Goal: Task Accomplishment & Management: Complete application form

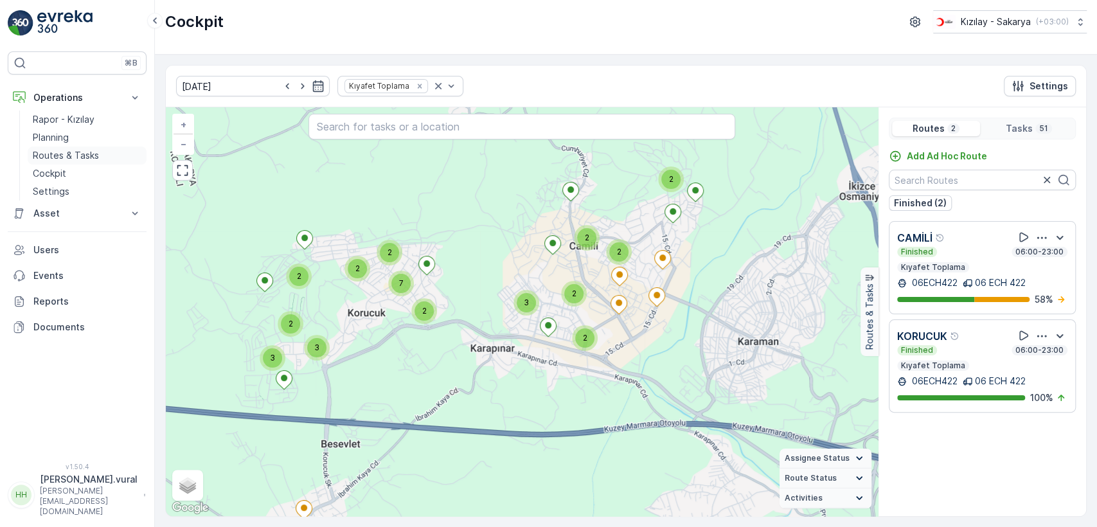
click at [77, 159] on p "Routes & Tasks" at bounding box center [66, 155] width 66 height 13
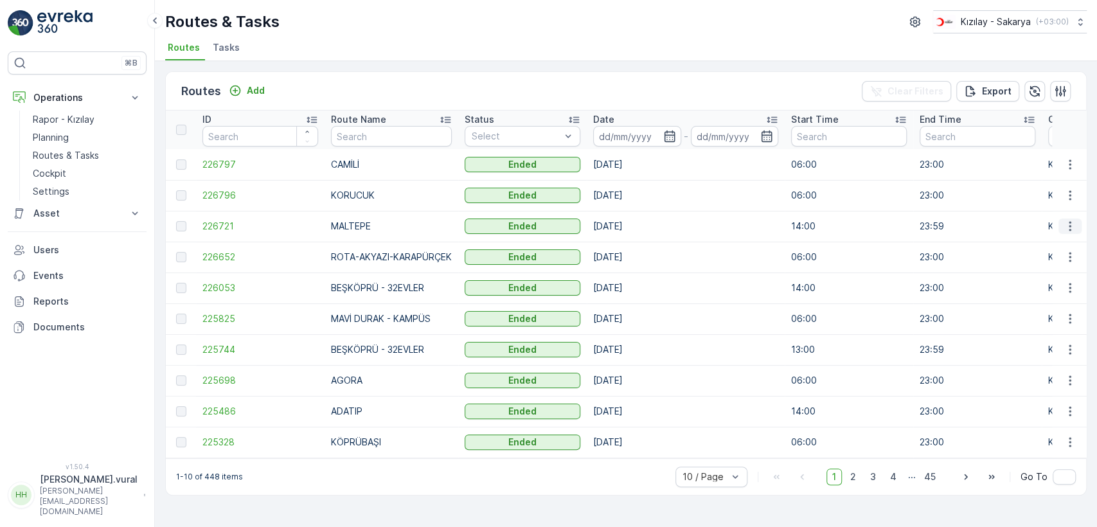
click at [1071, 222] on icon "button" at bounding box center [1069, 226] width 13 height 13
click at [1056, 242] on span "See More Details" at bounding box center [1039, 245] width 75 height 13
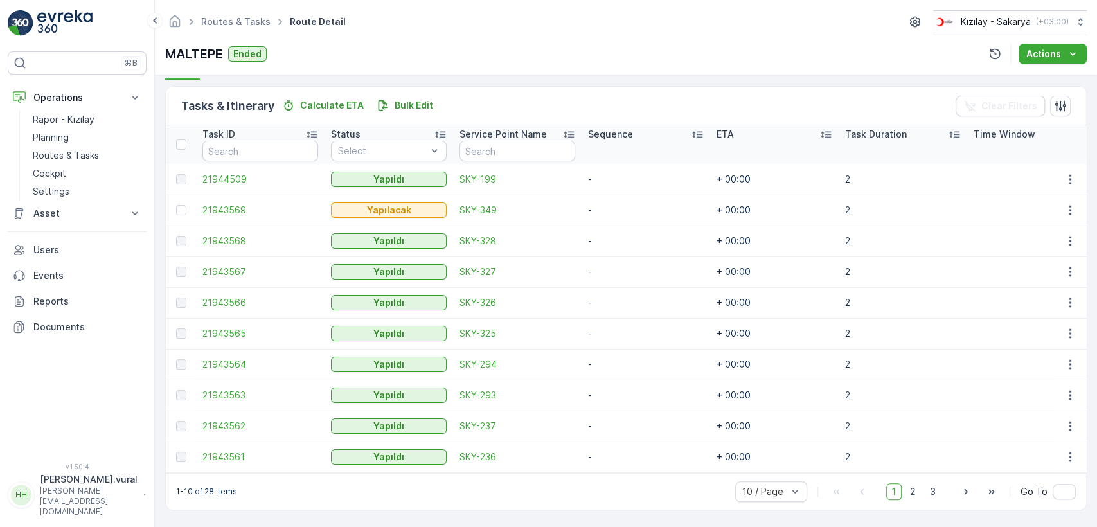
scroll to position [305, 0]
click at [1068, 206] on icon "button" at bounding box center [1069, 211] width 2 height 10
click at [1032, 295] on span "Delete" at bounding box center [1020, 301] width 30 height 13
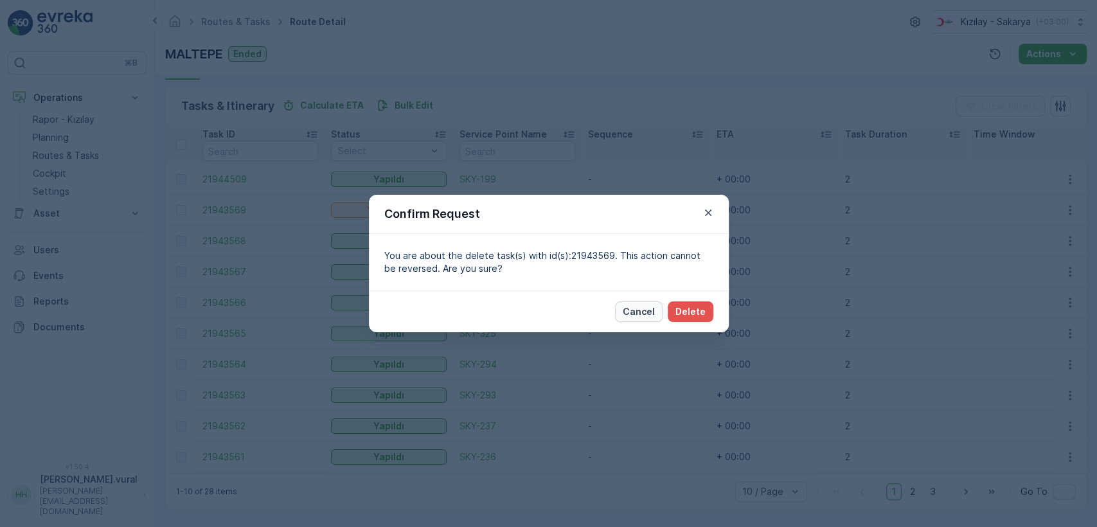
click at [635, 310] on p "Cancel" at bounding box center [638, 311] width 32 height 13
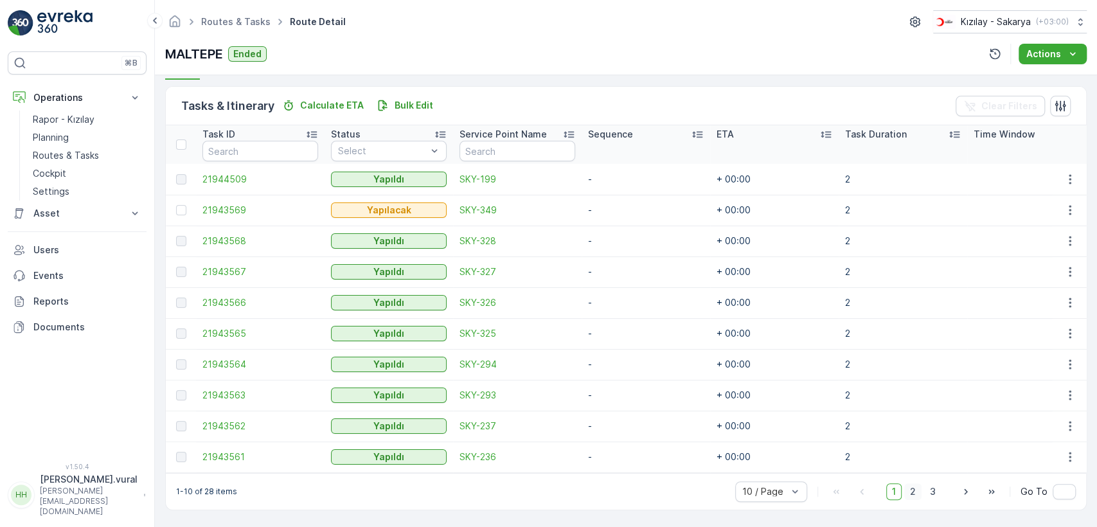
click at [914, 491] on span "2" at bounding box center [912, 491] width 17 height 17
click at [925, 494] on span "3" at bounding box center [932, 491] width 17 height 17
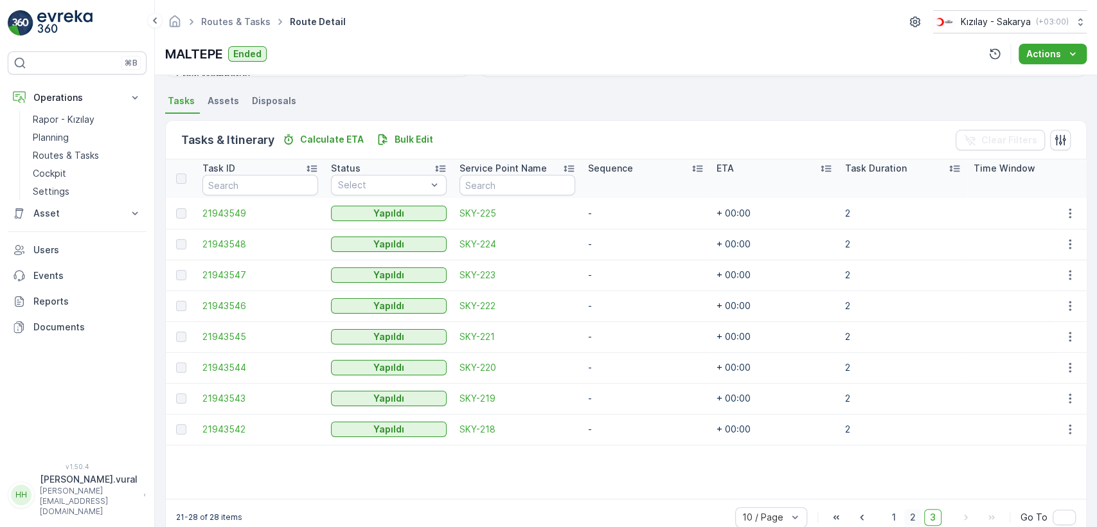
scroll to position [297, 0]
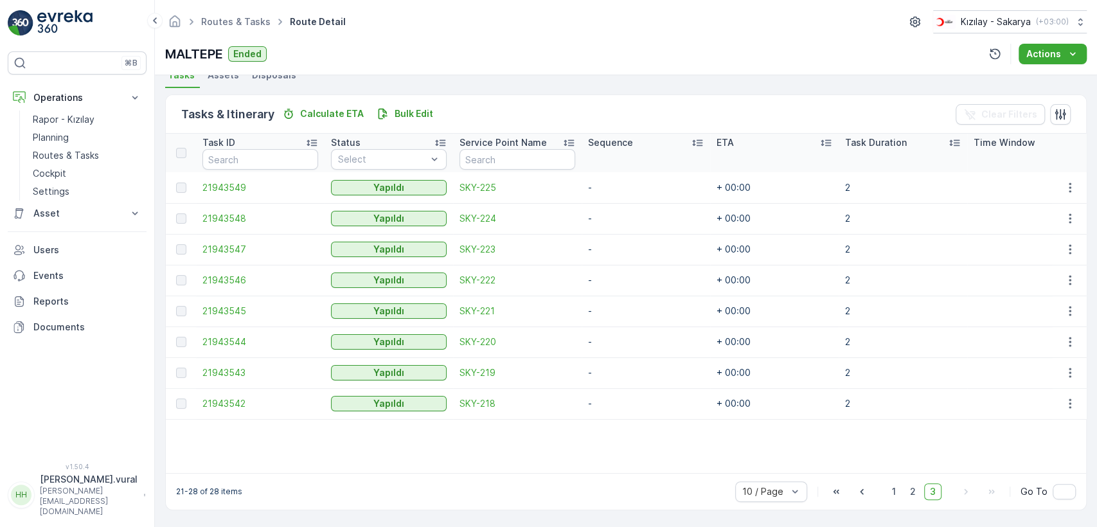
click at [905, 489] on span "2" at bounding box center [912, 491] width 17 height 17
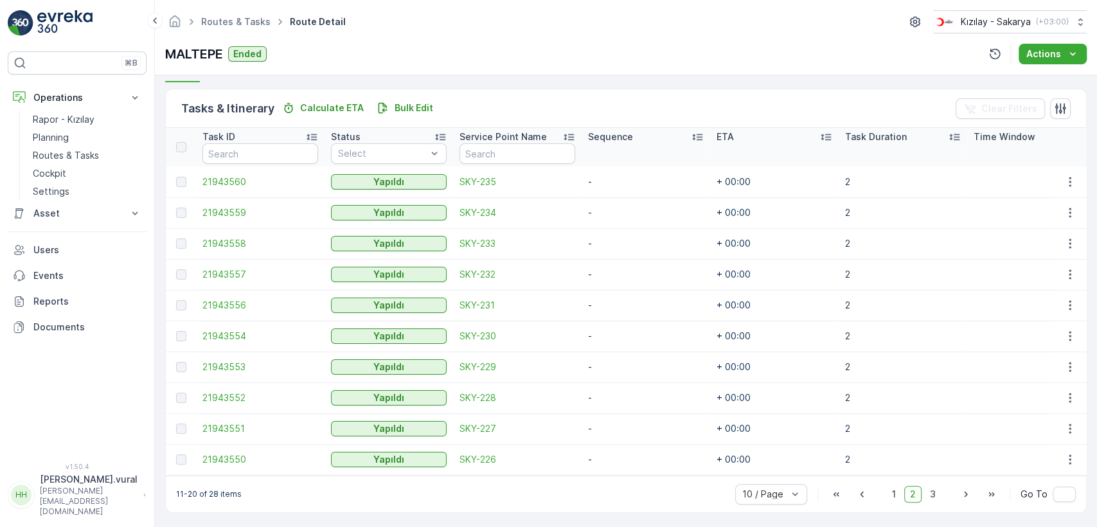
scroll to position [305, 0]
click at [899, 489] on span "1" at bounding box center [893, 491] width 15 height 17
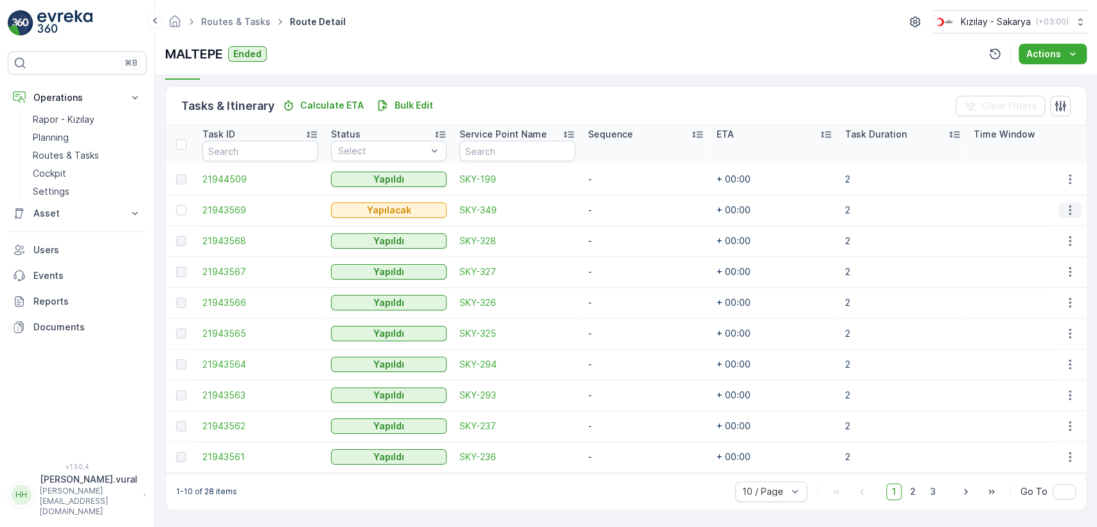
click at [1068, 206] on icon "button" at bounding box center [1069, 211] width 2 height 10
click at [1037, 290] on ul "See More Details Edit Change Route Remove from Route [GEOGRAPHIC_DATA]" at bounding box center [1049, 262] width 102 height 101
click at [1035, 294] on div "Delete" at bounding box center [1048, 301] width 97 height 18
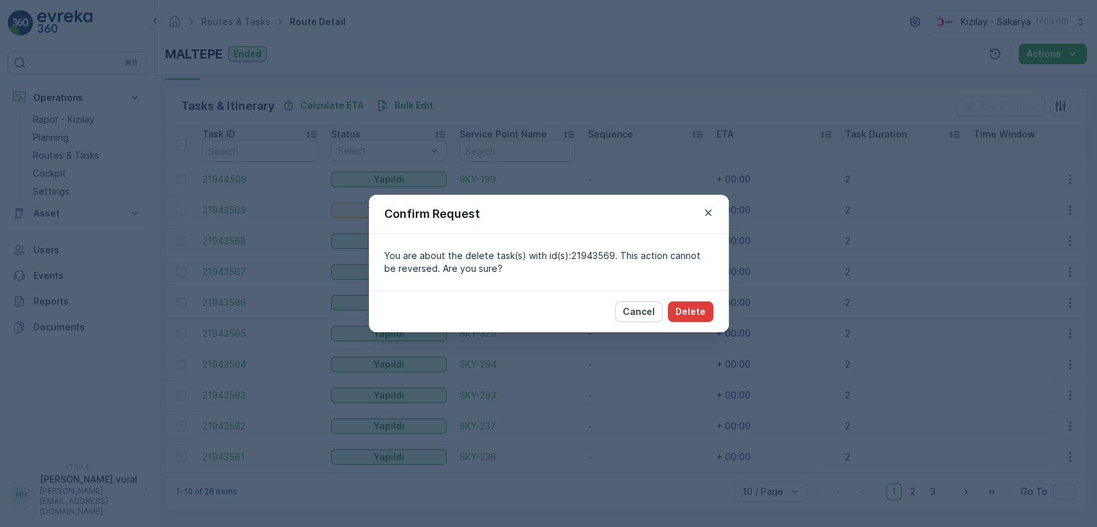
click at [702, 304] on button "Delete" at bounding box center [690, 311] width 46 height 21
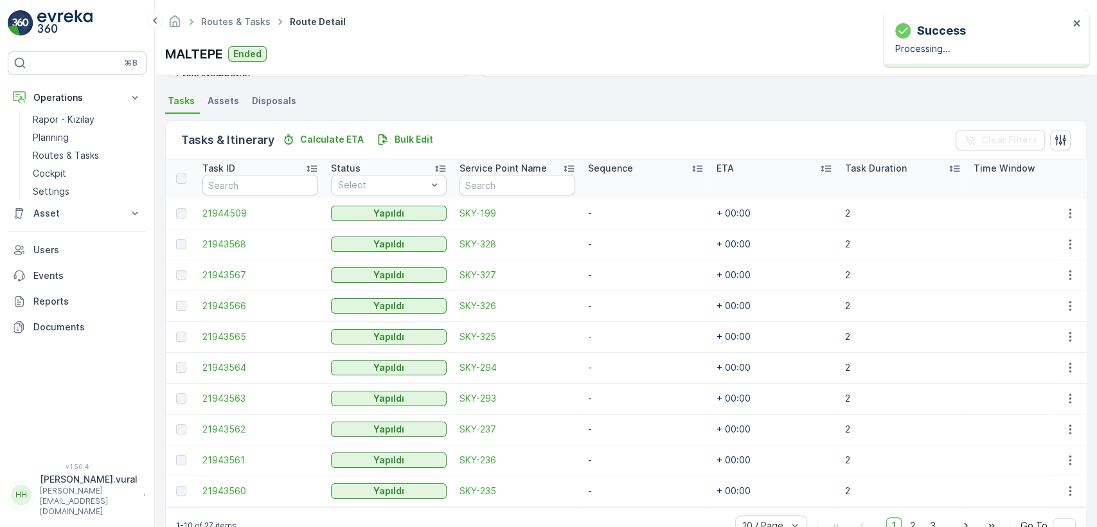
scroll to position [305, 0]
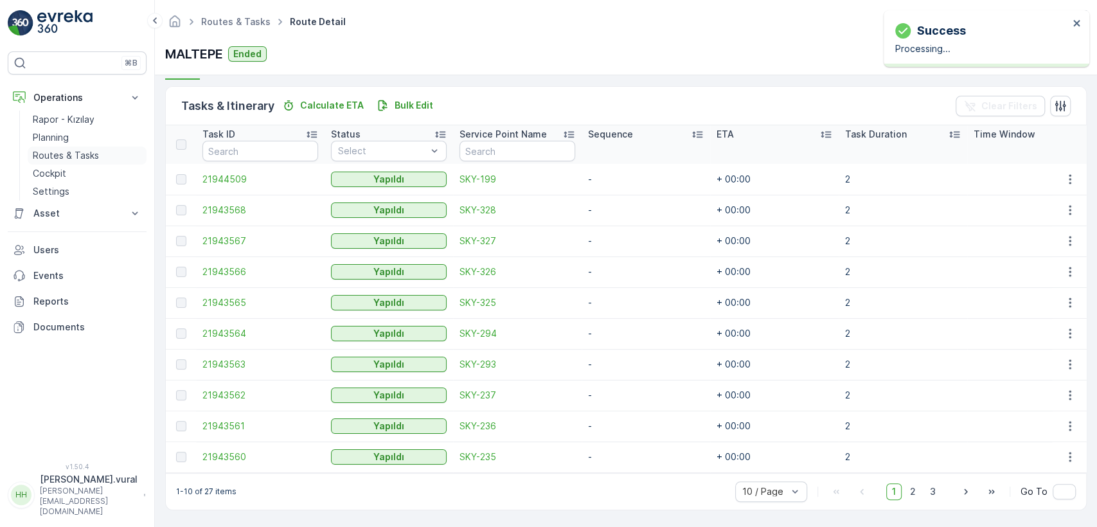
click at [70, 154] on p "Routes & Tasks" at bounding box center [66, 155] width 66 height 13
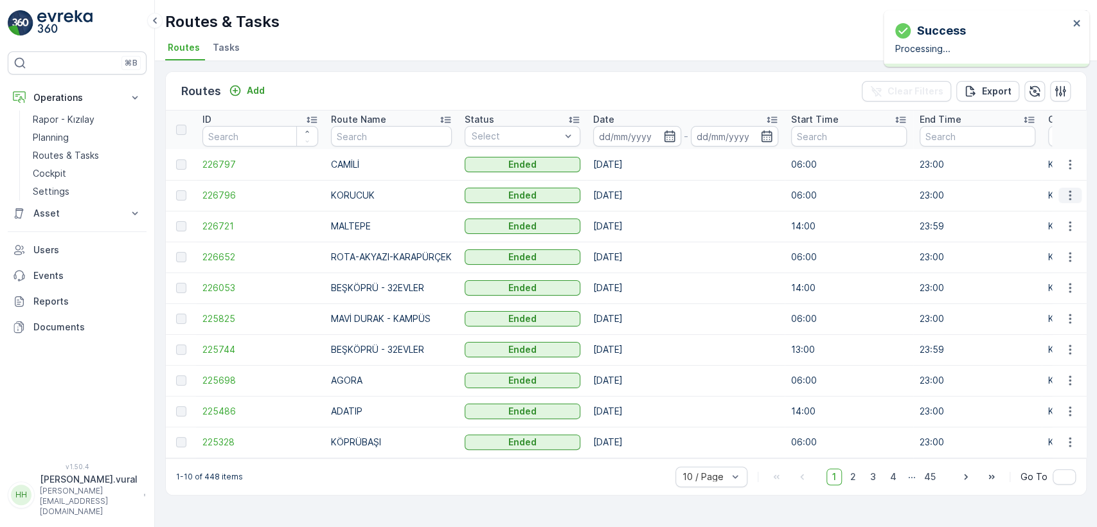
click at [1069, 192] on icon "button" at bounding box center [1069, 195] width 13 height 13
click at [1061, 208] on span "See More Details" at bounding box center [1039, 214] width 75 height 13
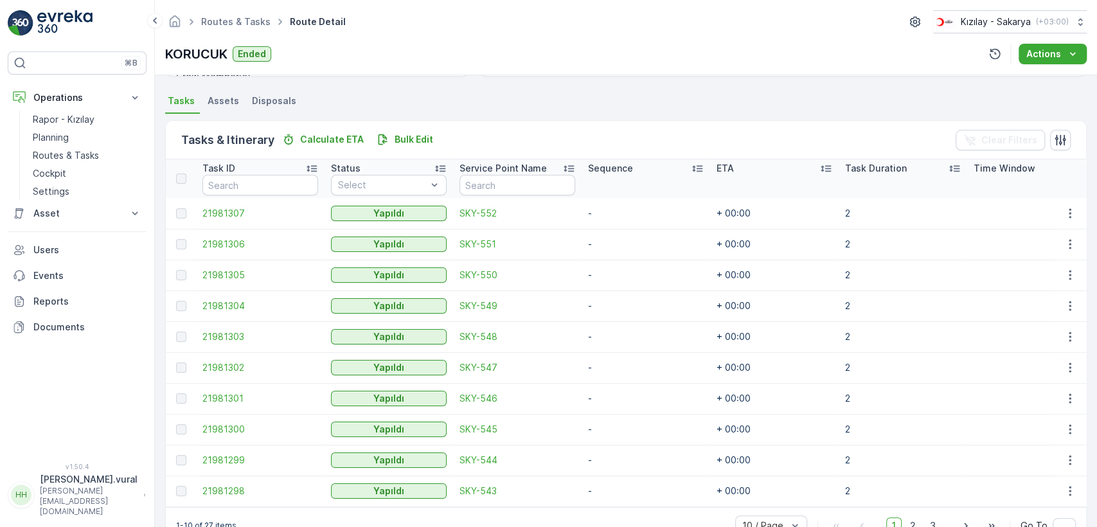
scroll to position [305, 0]
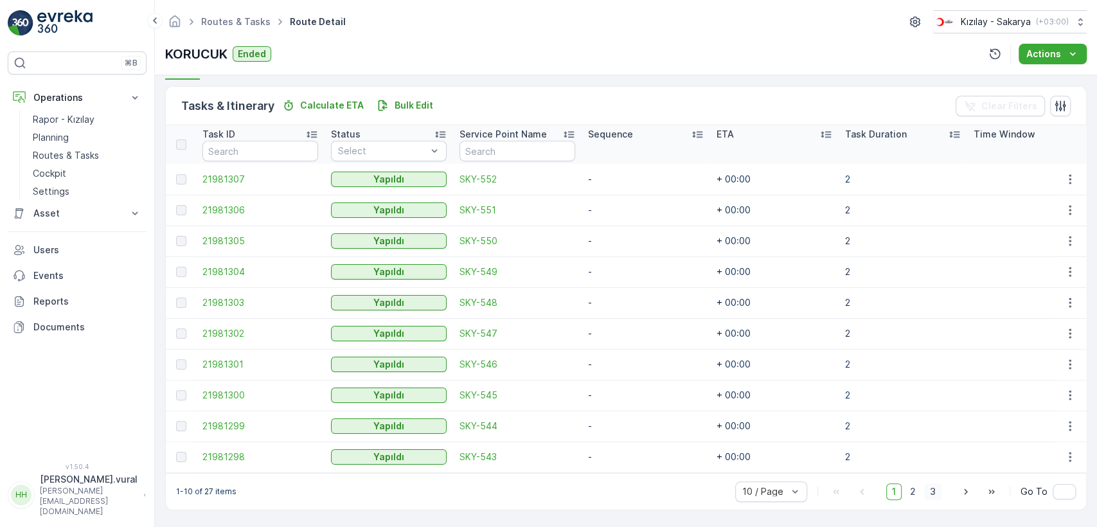
click at [926, 484] on span "3" at bounding box center [932, 491] width 17 height 17
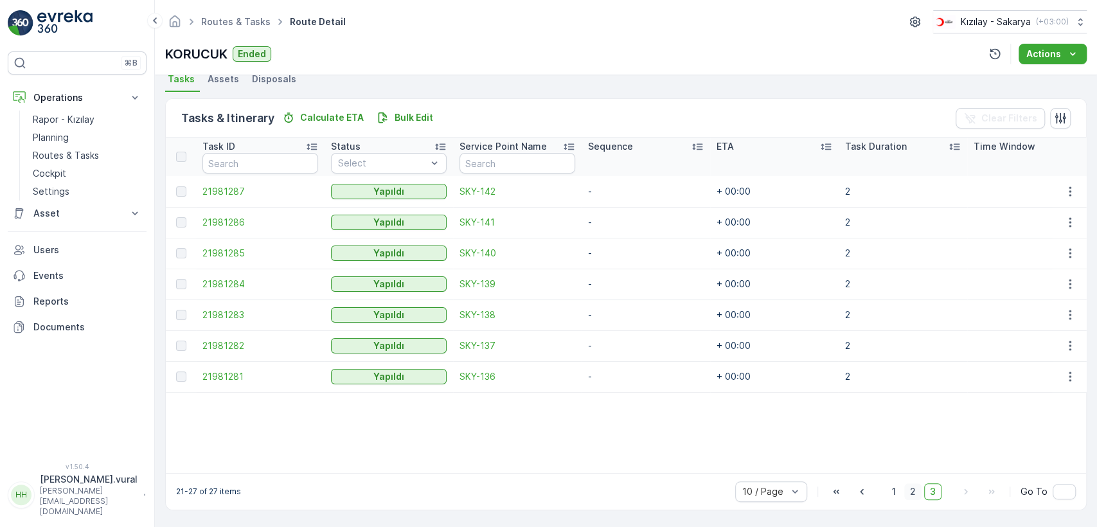
click at [914, 491] on span "2" at bounding box center [912, 491] width 17 height 17
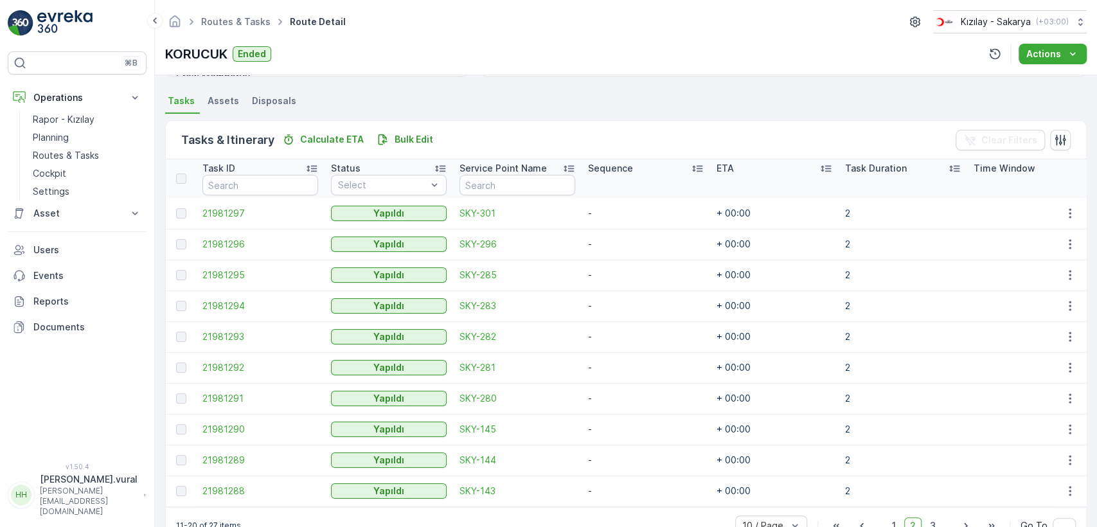
scroll to position [305, 0]
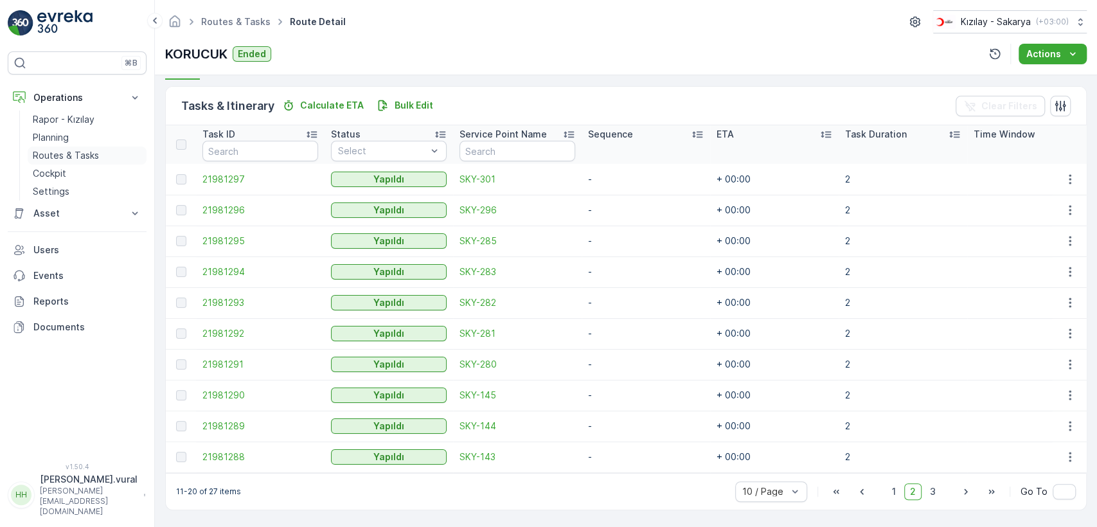
click at [95, 158] on p "Routes & Tasks" at bounding box center [66, 155] width 66 height 13
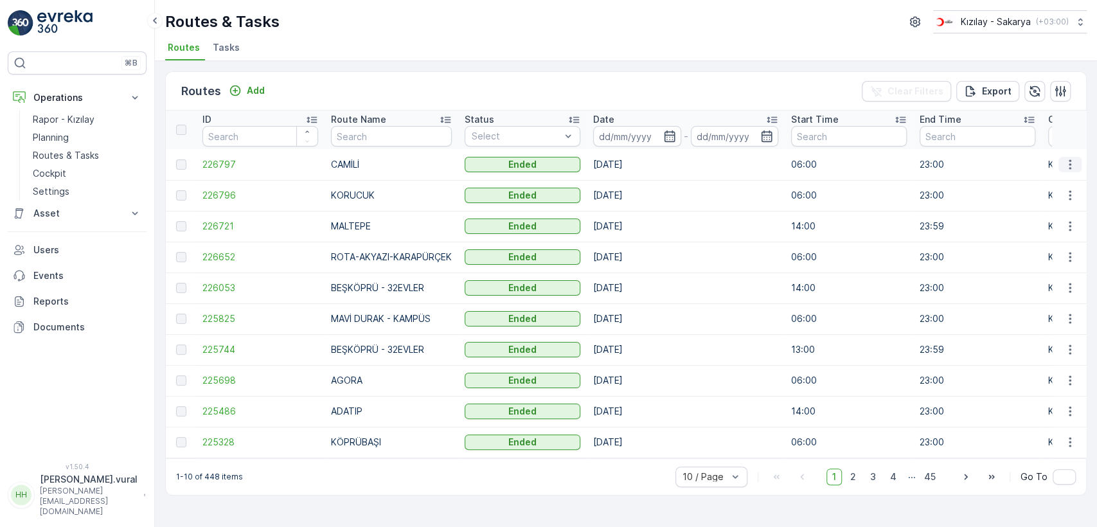
click at [1072, 161] on icon "button" at bounding box center [1069, 164] width 13 height 13
click at [1059, 180] on span "See More Details" at bounding box center [1039, 183] width 75 height 13
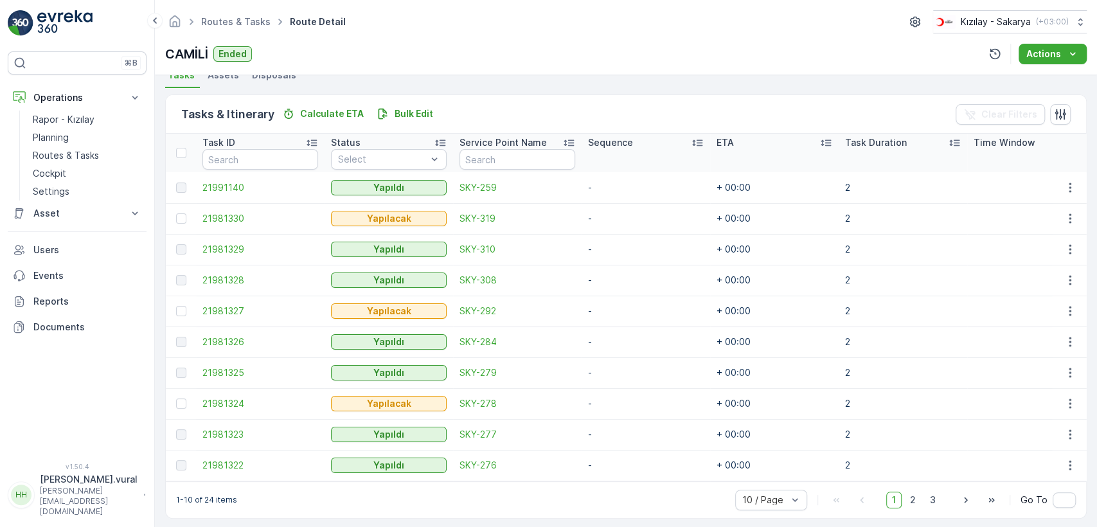
scroll to position [305, 0]
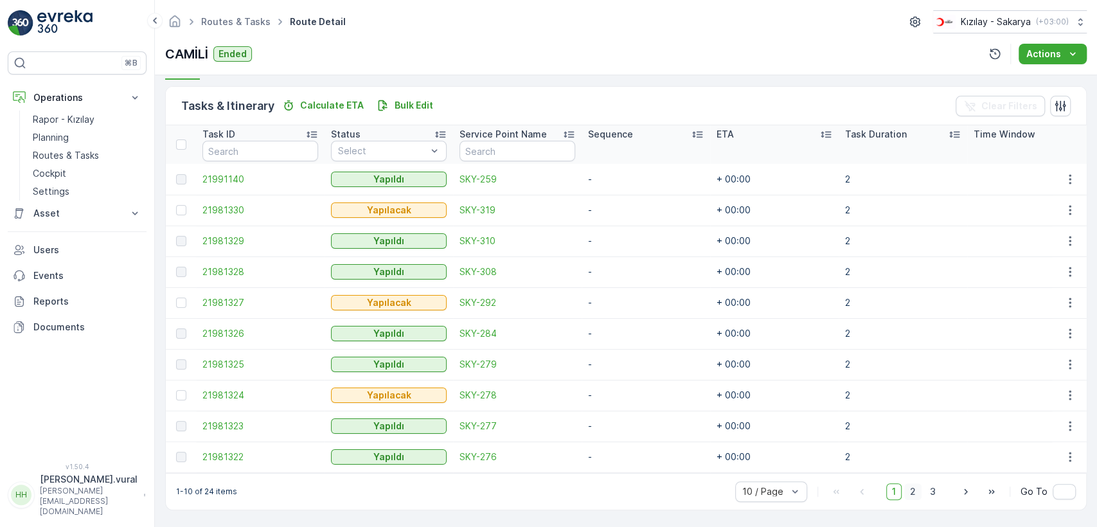
click at [917, 493] on span "2" at bounding box center [912, 491] width 17 height 17
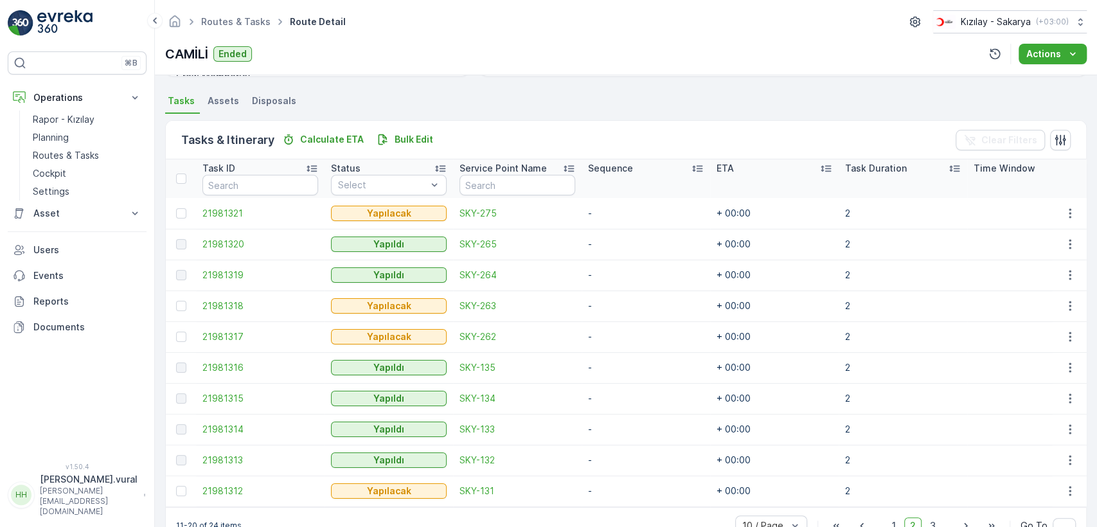
scroll to position [305, 0]
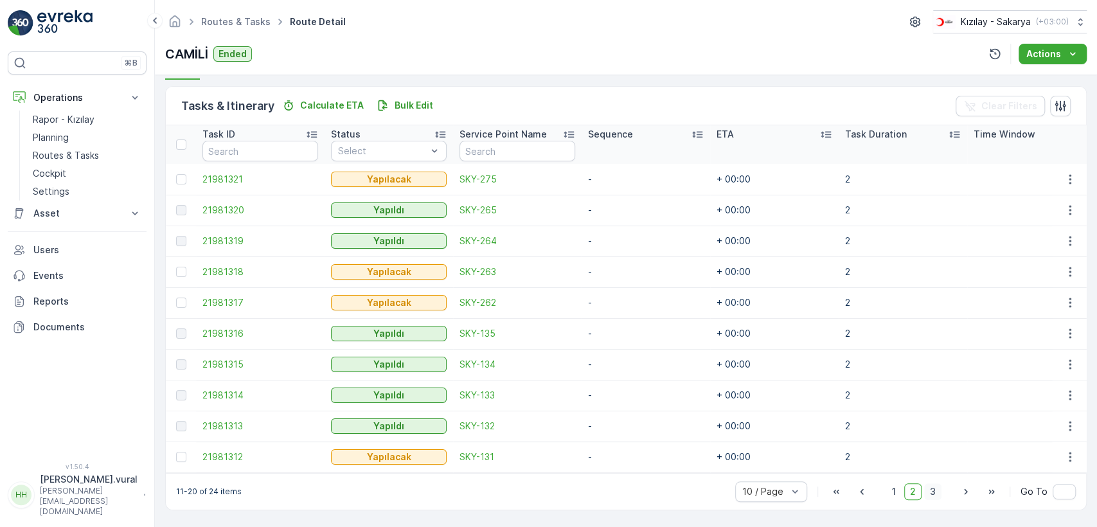
click at [934, 486] on span "3" at bounding box center [932, 491] width 17 height 17
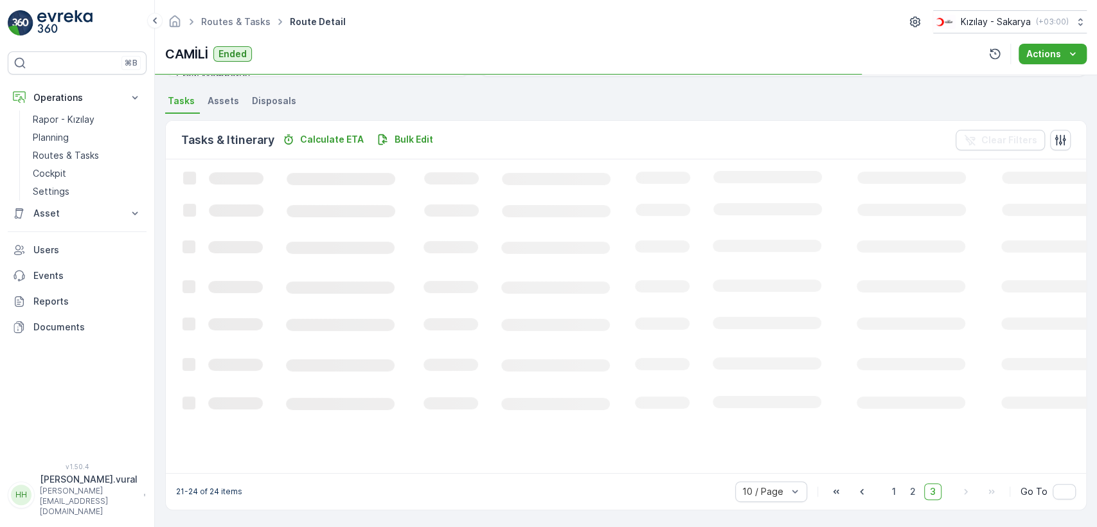
scroll to position [282, 0]
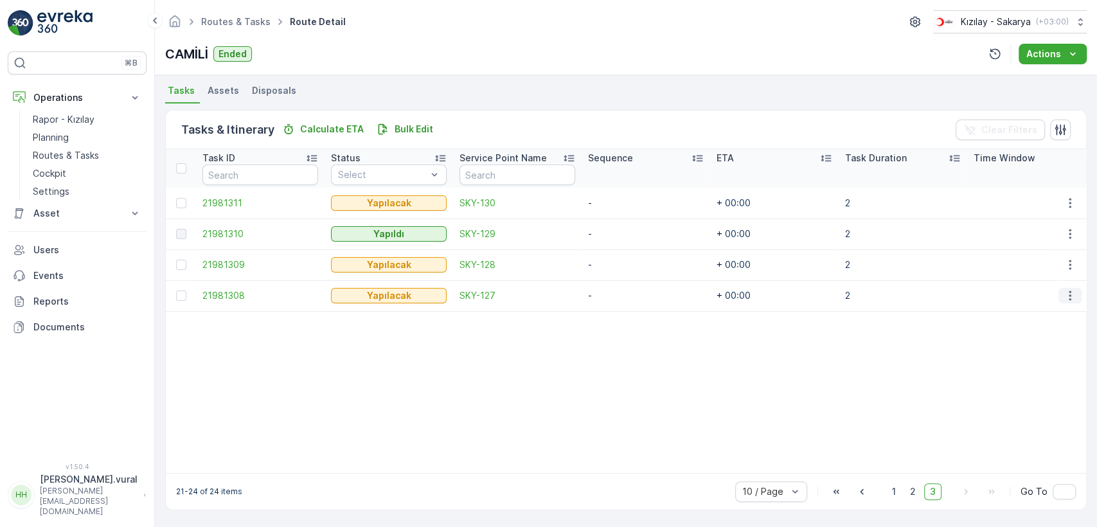
click at [1063, 296] on button "button" at bounding box center [1069, 295] width 23 height 15
click at [1025, 380] on span "Delete" at bounding box center [1020, 386] width 30 height 13
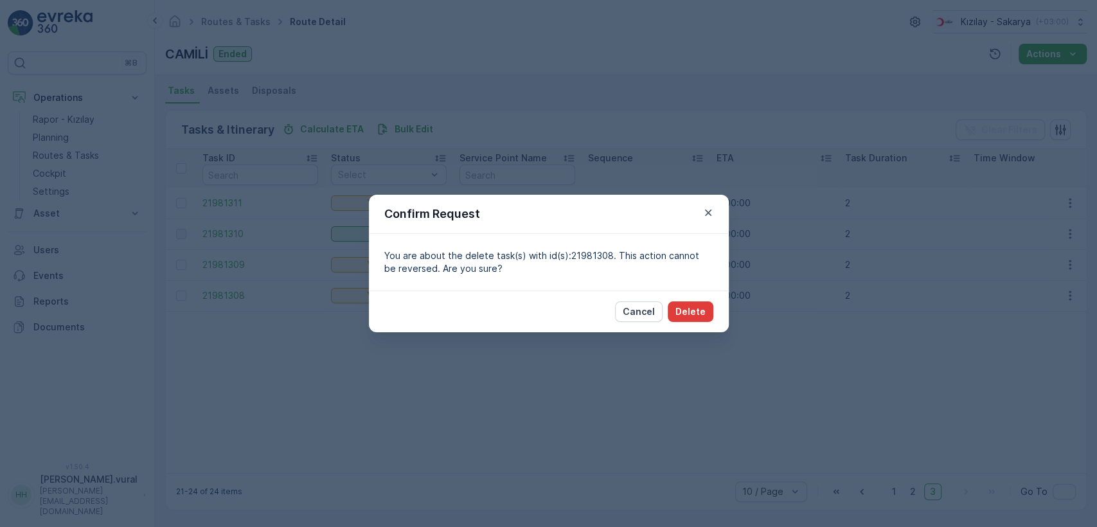
click at [684, 316] on p "Delete" at bounding box center [690, 311] width 30 height 13
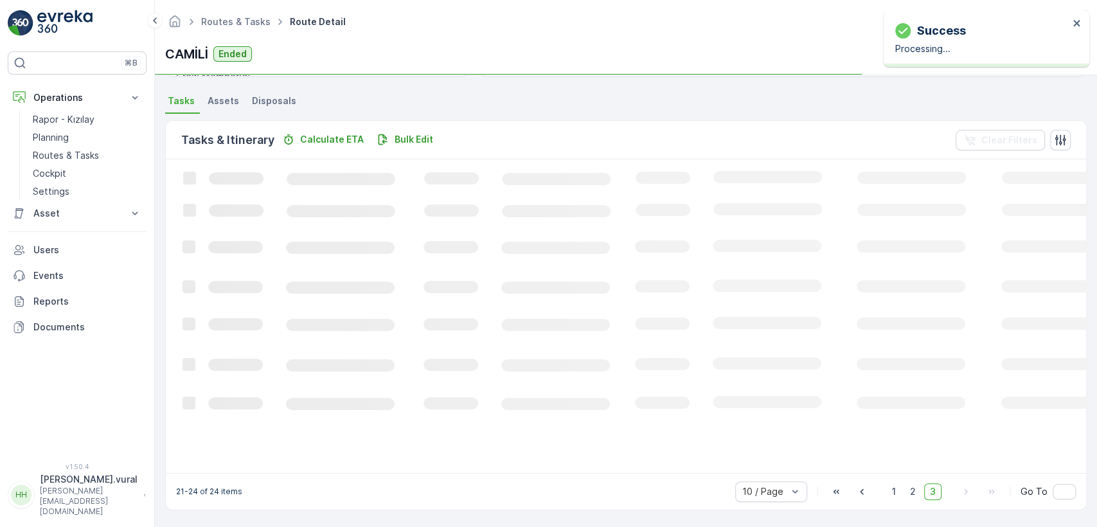
scroll to position [278, 0]
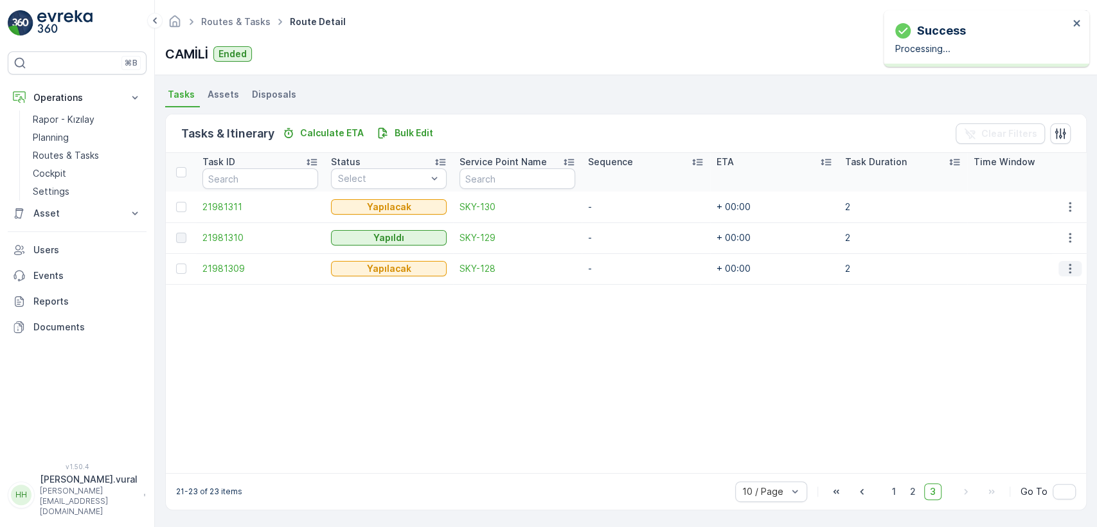
click at [1068, 266] on icon "button" at bounding box center [1069, 268] width 13 height 13
click at [1029, 356] on span "Delete" at bounding box center [1020, 359] width 30 height 13
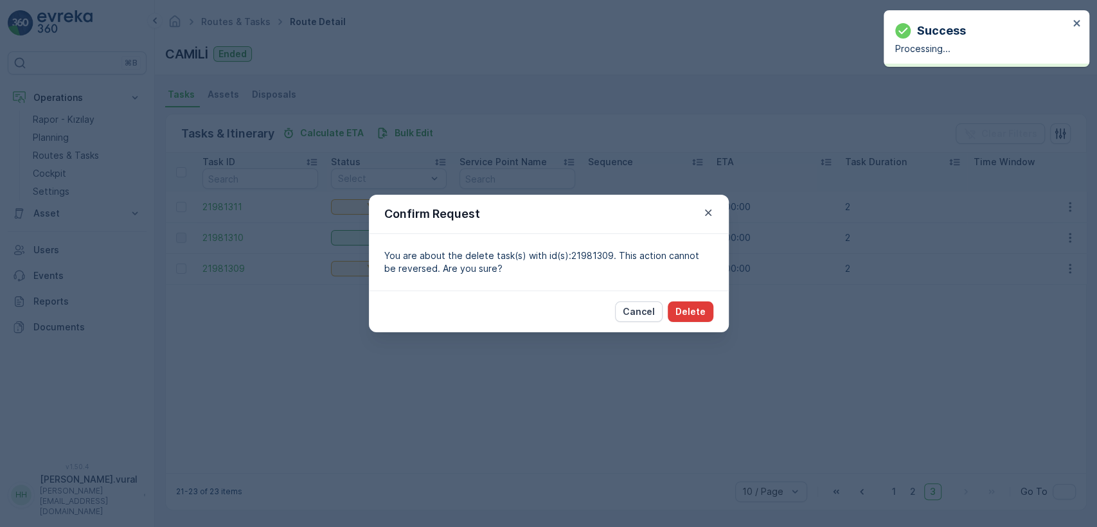
click at [703, 306] on p "Delete" at bounding box center [690, 311] width 30 height 13
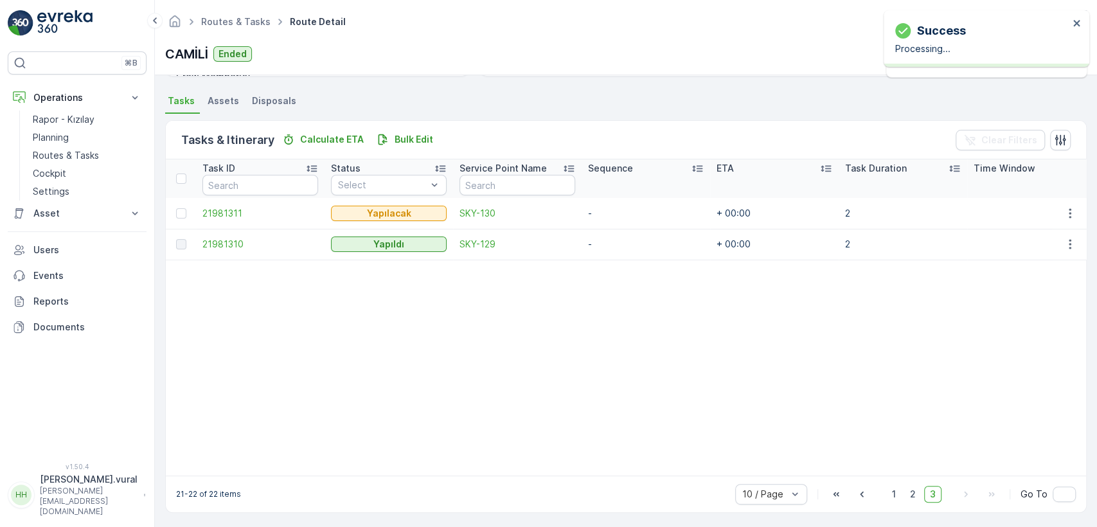
scroll to position [274, 0]
click at [1063, 204] on icon "button" at bounding box center [1069, 210] width 13 height 13
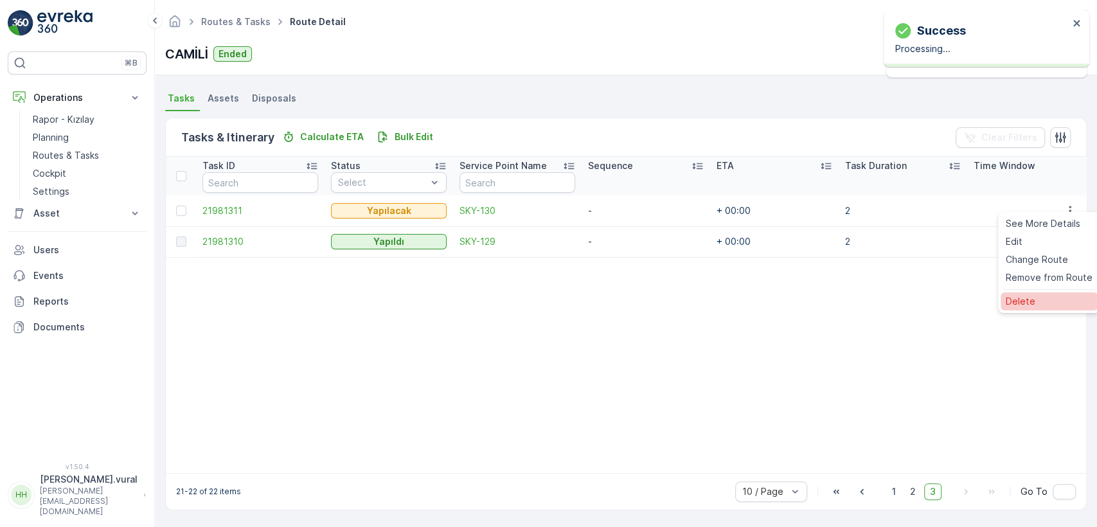
click at [1029, 299] on span "Delete" at bounding box center [1020, 301] width 30 height 13
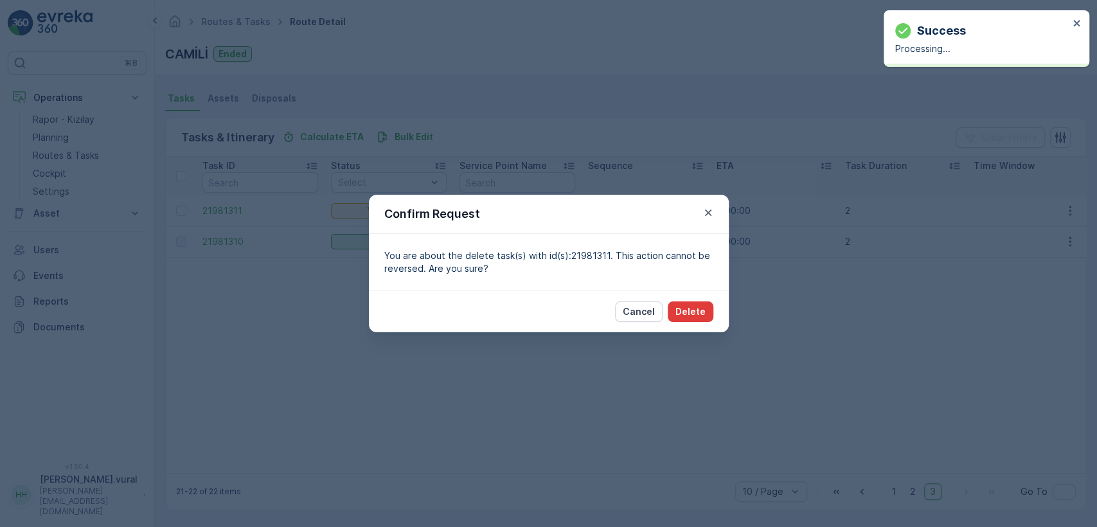
click at [704, 309] on p "Delete" at bounding box center [690, 311] width 30 height 13
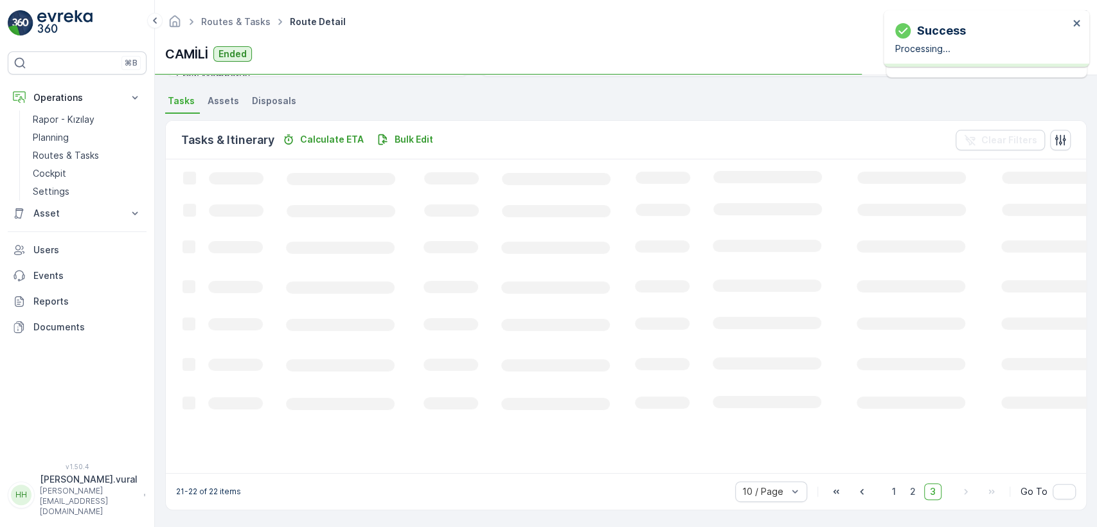
scroll to position [266, 0]
click at [912, 491] on span "2" at bounding box center [912, 491] width 17 height 17
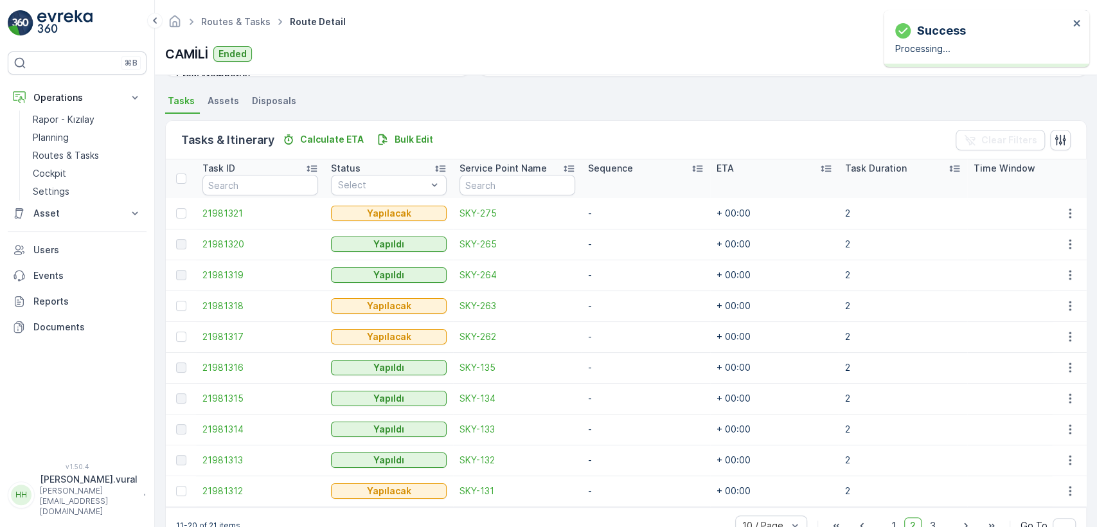
scroll to position [274, 0]
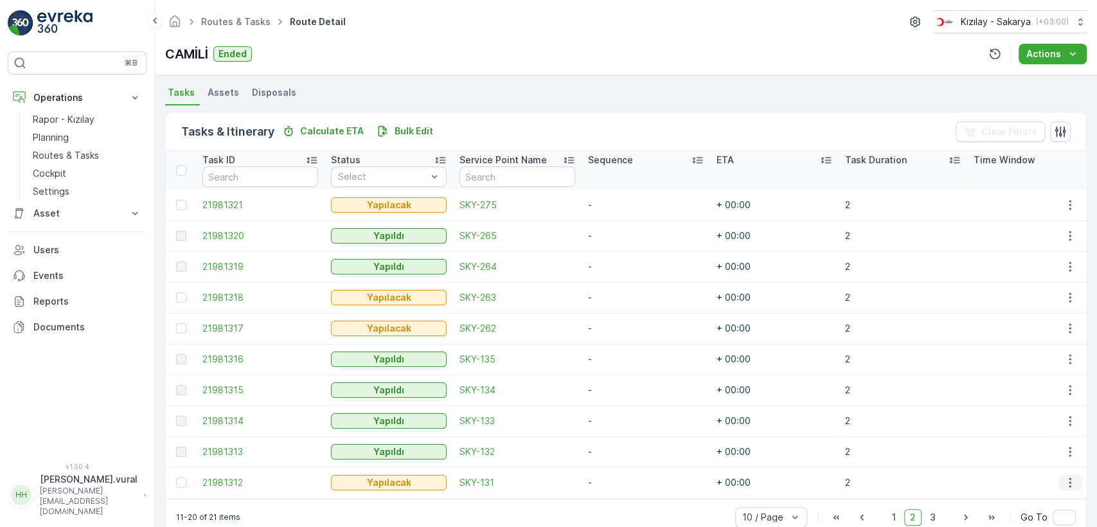
click at [1066, 488] on icon "button" at bounding box center [1069, 482] width 13 height 13
click at [1032, 468] on span "Delete" at bounding box center [1020, 462] width 30 height 13
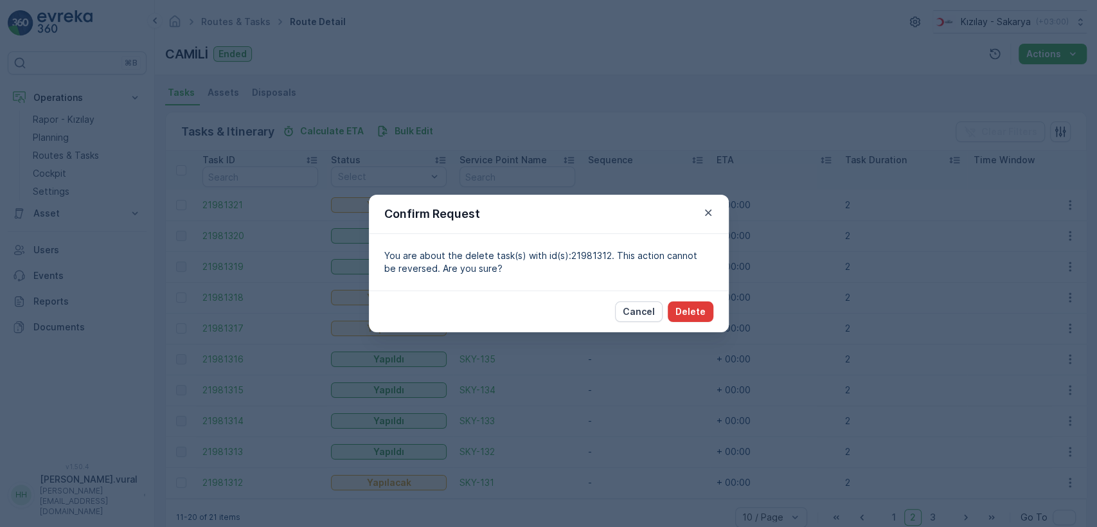
click at [705, 308] on button "Delete" at bounding box center [690, 311] width 46 height 21
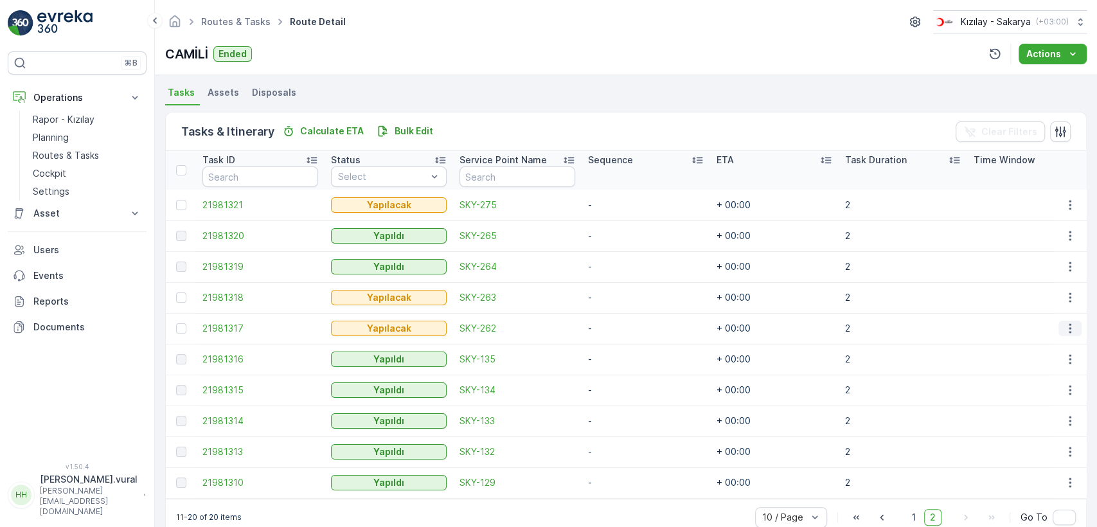
click at [1065, 326] on icon "button" at bounding box center [1069, 328] width 13 height 13
click at [1034, 413] on ul "See More Details Edit Change Route Remove from Route [GEOGRAPHIC_DATA]" at bounding box center [1049, 385] width 102 height 101
click at [1030, 421] on span "Delete" at bounding box center [1020, 424] width 30 height 13
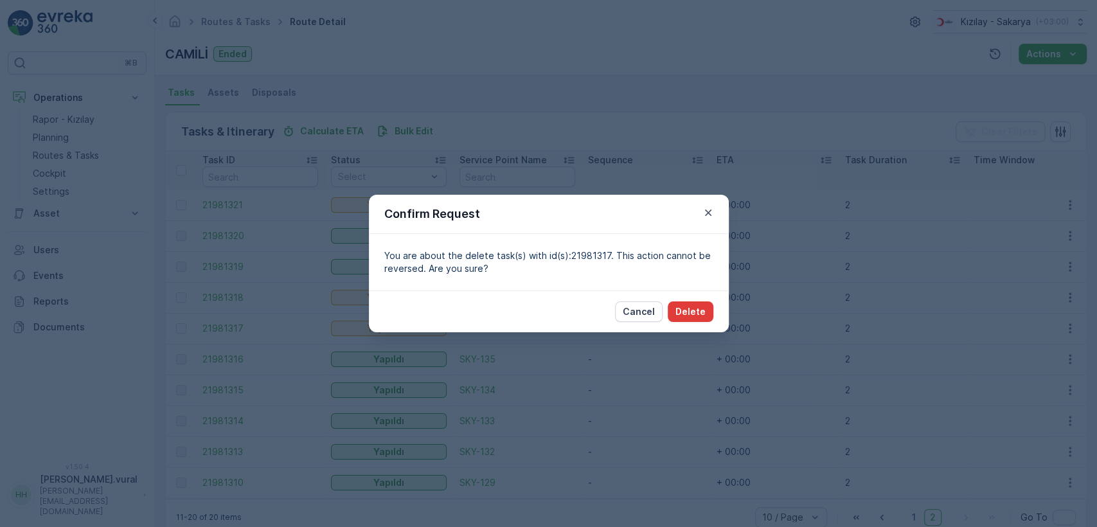
click at [707, 304] on button "Delete" at bounding box center [690, 311] width 46 height 21
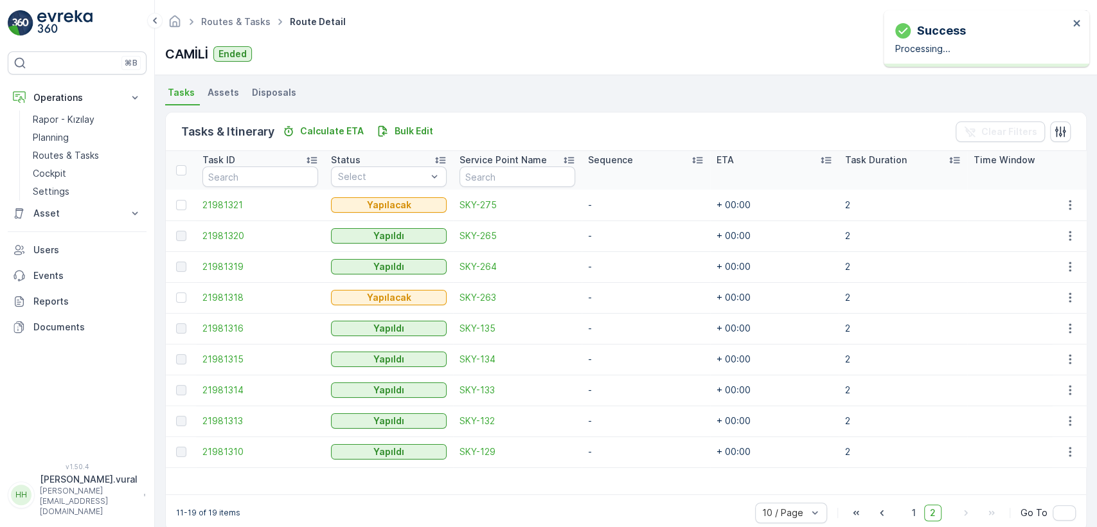
click at [1054, 294] on td at bounding box center [1069, 297] width 35 height 31
click at [1069, 294] on icon "button" at bounding box center [1069, 297] width 13 height 13
click at [1045, 396] on div "Delete" at bounding box center [1048, 394] width 97 height 18
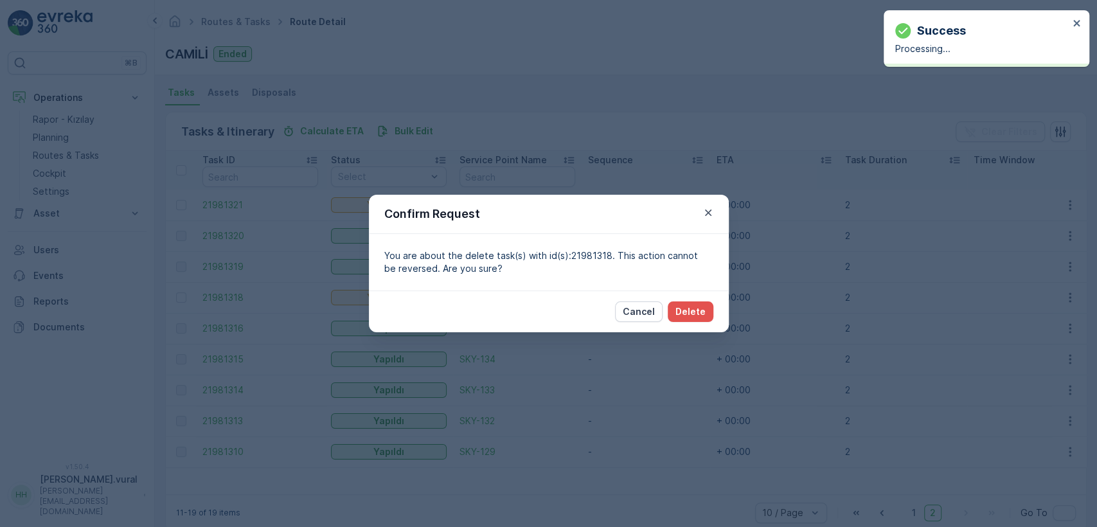
click at [691, 295] on div "Cancel Delete" at bounding box center [549, 311] width 360 height 42
click at [698, 309] on p "Delete" at bounding box center [690, 311] width 30 height 13
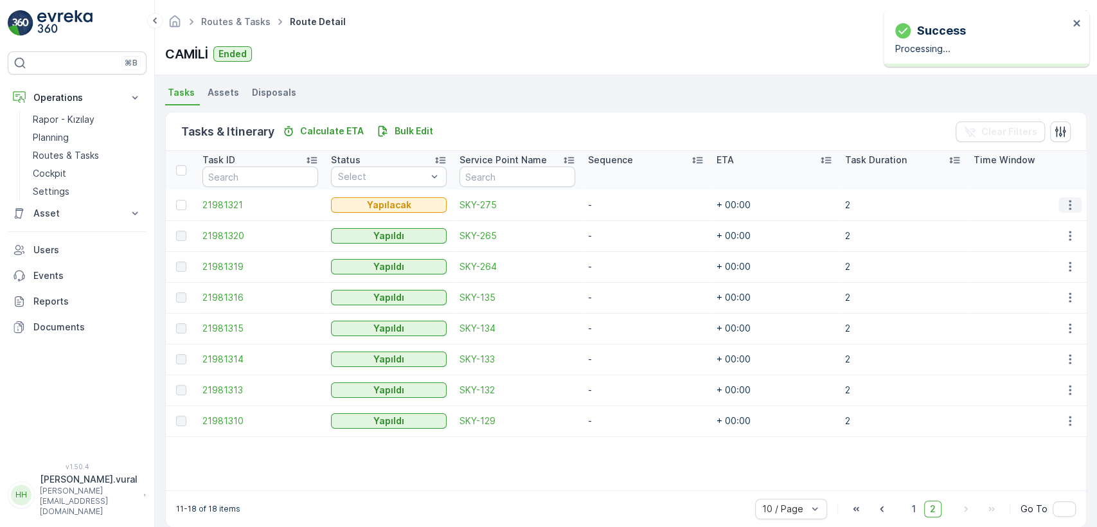
click at [1064, 203] on icon "button" at bounding box center [1069, 205] width 13 height 13
click at [1028, 300] on span "Delete" at bounding box center [1020, 301] width 30 height 13
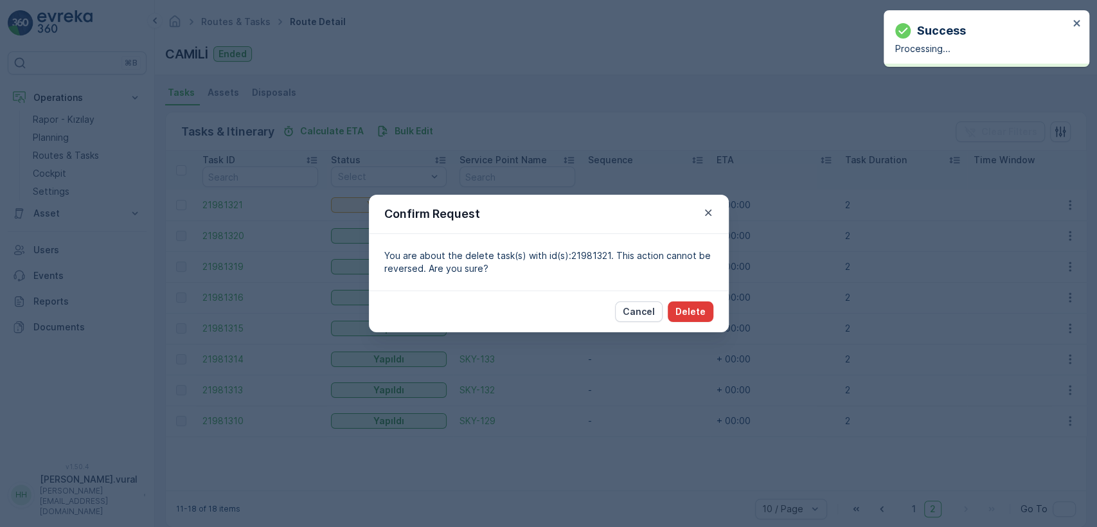
click at [708, 317] on button "Delete" at bounding box center [690, 311] width 46 height 21
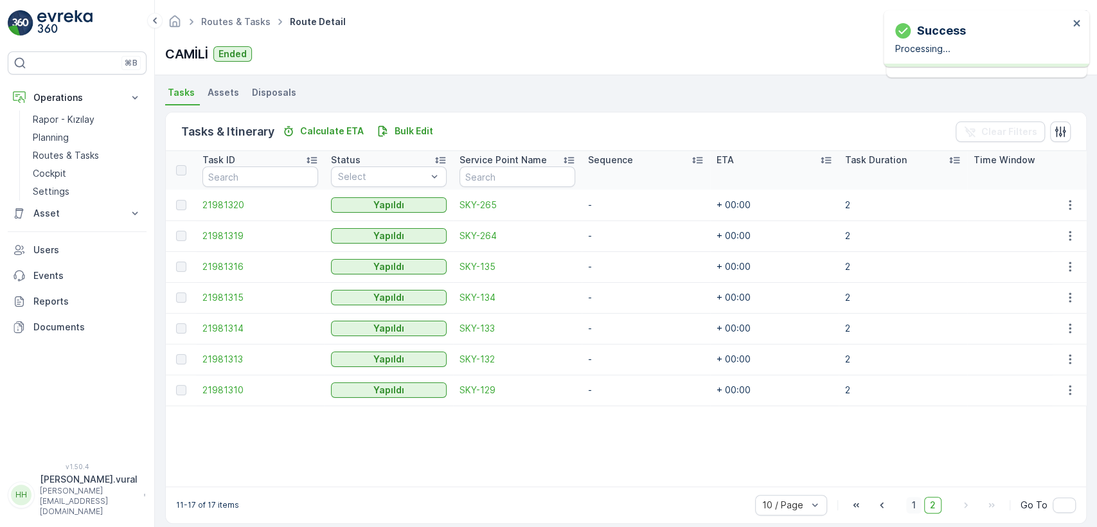
click at [916, 513] on span "1" at bounding box center [913, 505] width 15 height 17
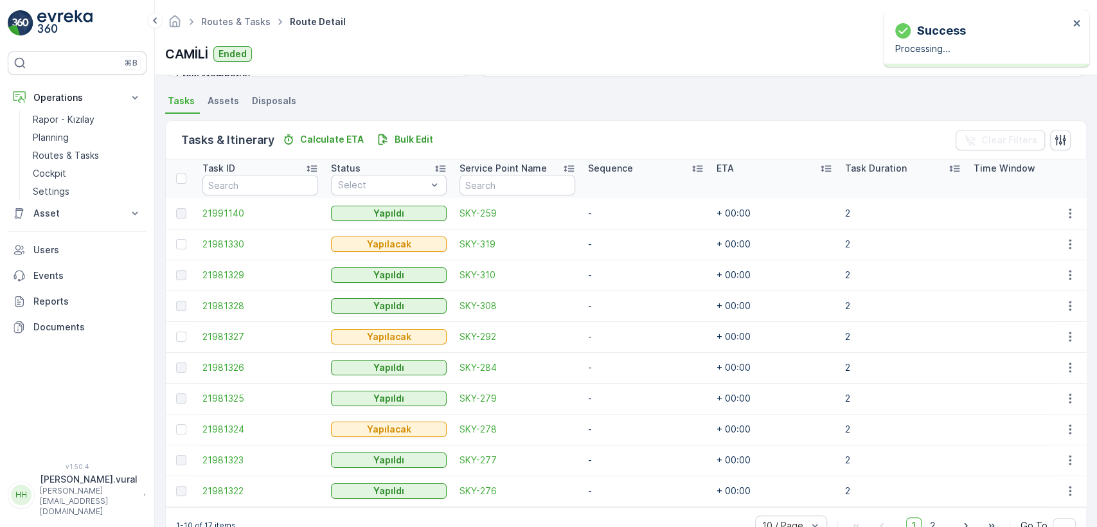
scroll to position [274, 0]
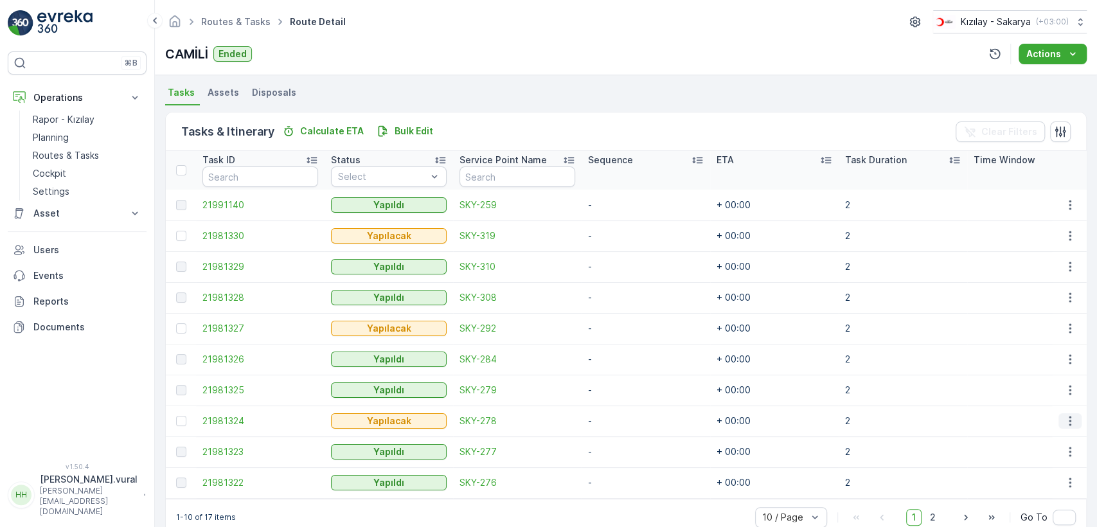
click at [1069, 419] on icon "button" at bounding box center [1069, 420] width 13 height 13
click at [1033, 392] on div "Delete" at bounding box center [1048, 401] width 97 height 18
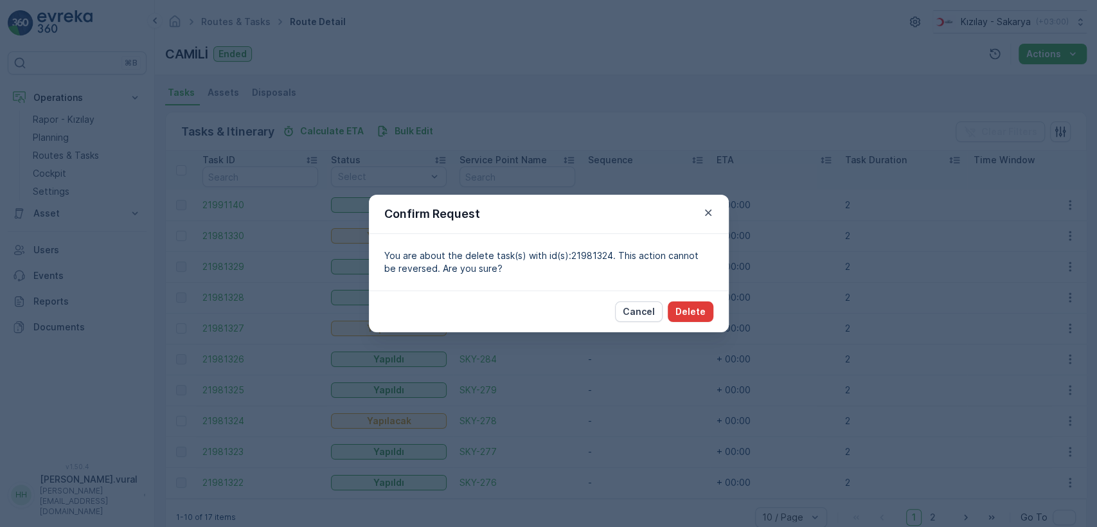
click at [698, 312] on p "Delete" at bounding box center [690, 311] width 30 height 13
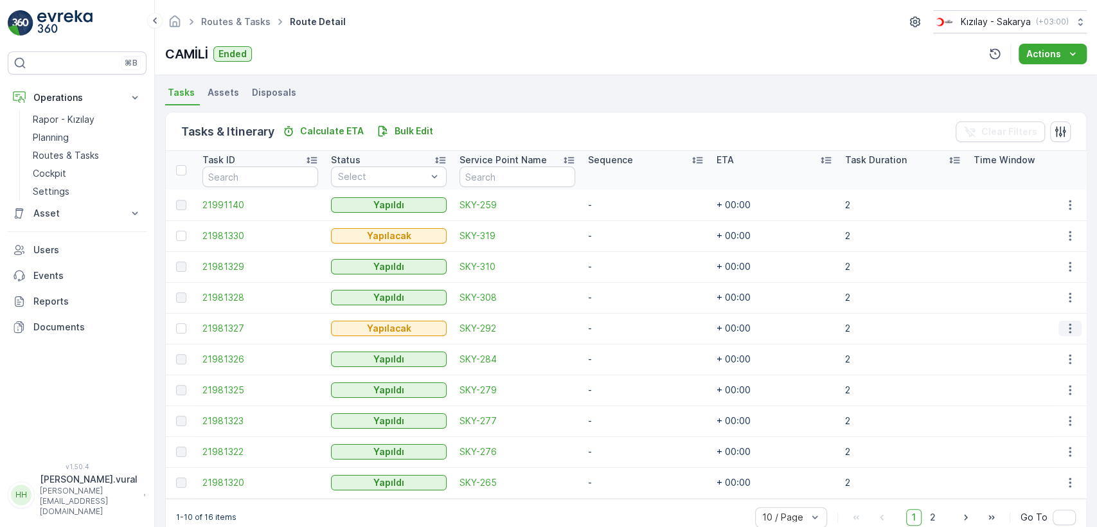
click at [1068, 321] on button "button" at bounding box center [1069, 328] width 23 height 15
click at [1026, 423] on span "Delete" at bounding box center [1020, 424] width 30 height 13
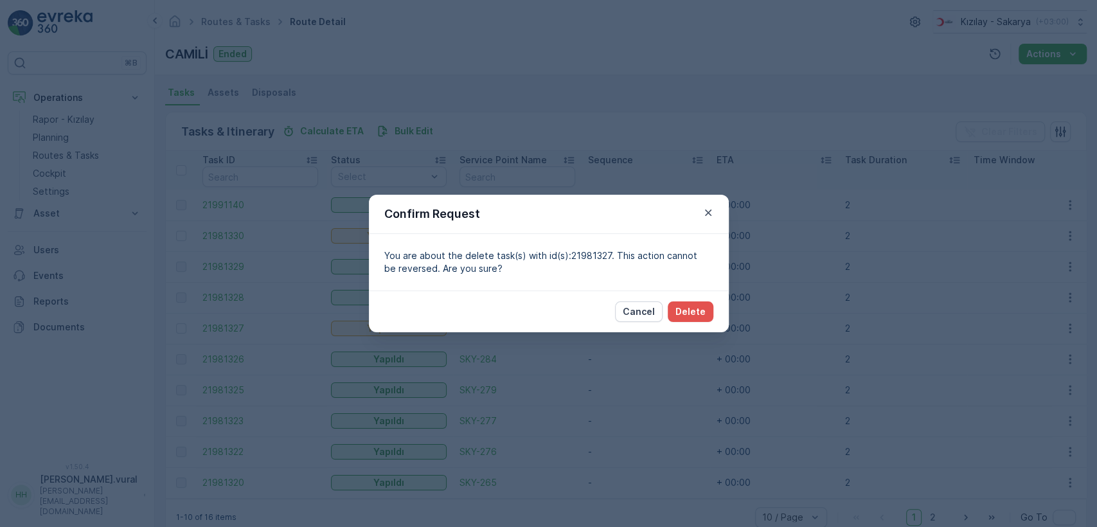
click at [674, 296] on div "Cancel Delete" at bounding box center [549, 311] width 360 height 42
click at [694, 317] on p "Delete" at bounding box center [690, 311] width 30 height 13
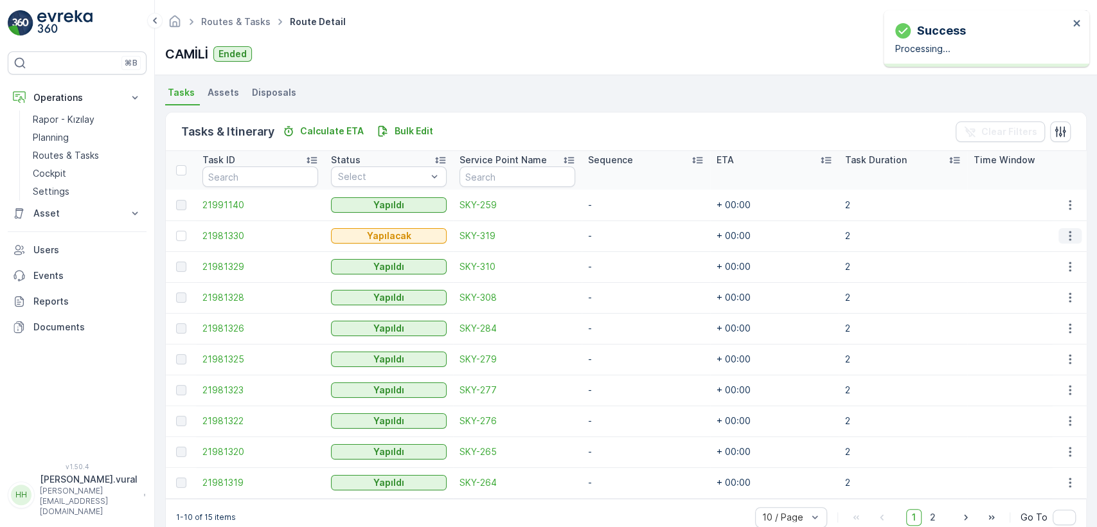
click at [1061, 229] on button "button" at bounding box center [1069, 235] width 23 height 15
drag, startPoint x: 1039, startPoint y: 318, endPoint x: 1038, endPoint y: 326, distance: 7.8
click at [1039, 324] on ul "See More Details Edit Change Route Remove from Route [GEOGRAPHIC_DATA]" at bounding box center [1049, 293] width 102 height 101
click at [1038, 326] on div "Delete" at bounding box center [1048, 332] width 97 height 18
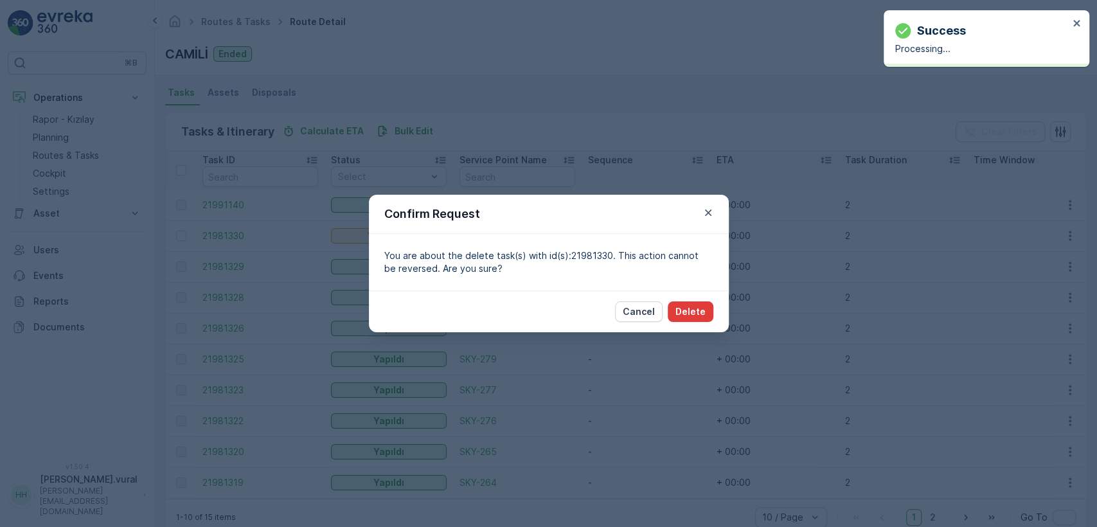
click at [685, 313] on p "Delete" at bounding box center [690, 311] width 30 height 13
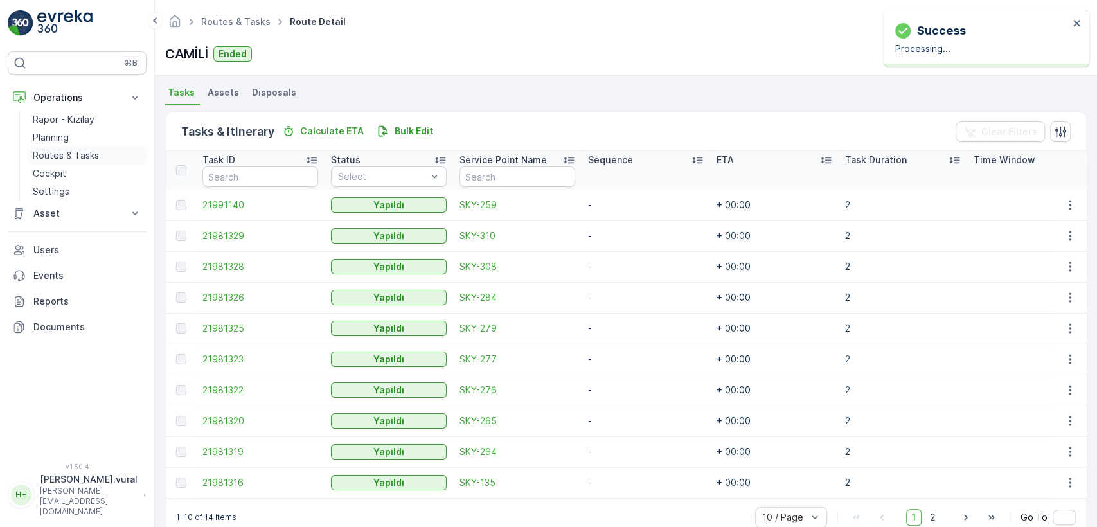
click at [74, 152] on p "Routes & Tasks" at bounding box center [66, 155] width 66 height 13
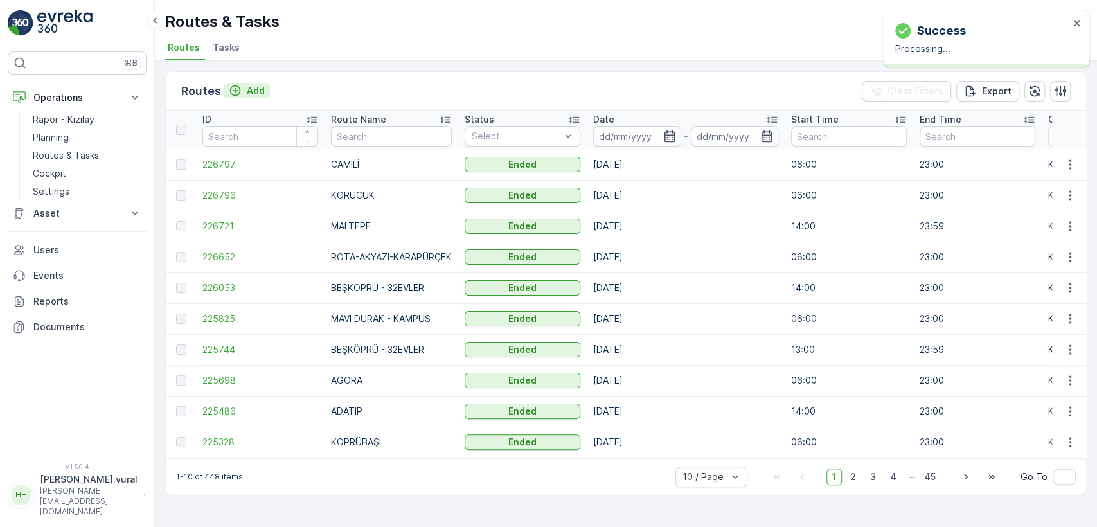
click at [251, 87] on p "Add" at bounding box center [256, 90] width 18 height 13
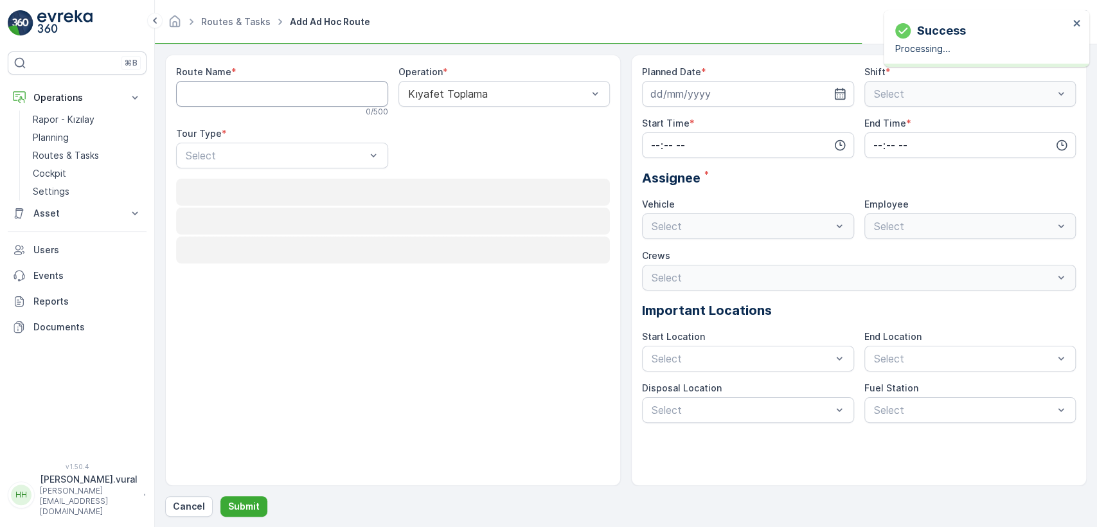
click at [259, 94] on Name "Route Name" at bounding box center [282, 94] width 212 height 26
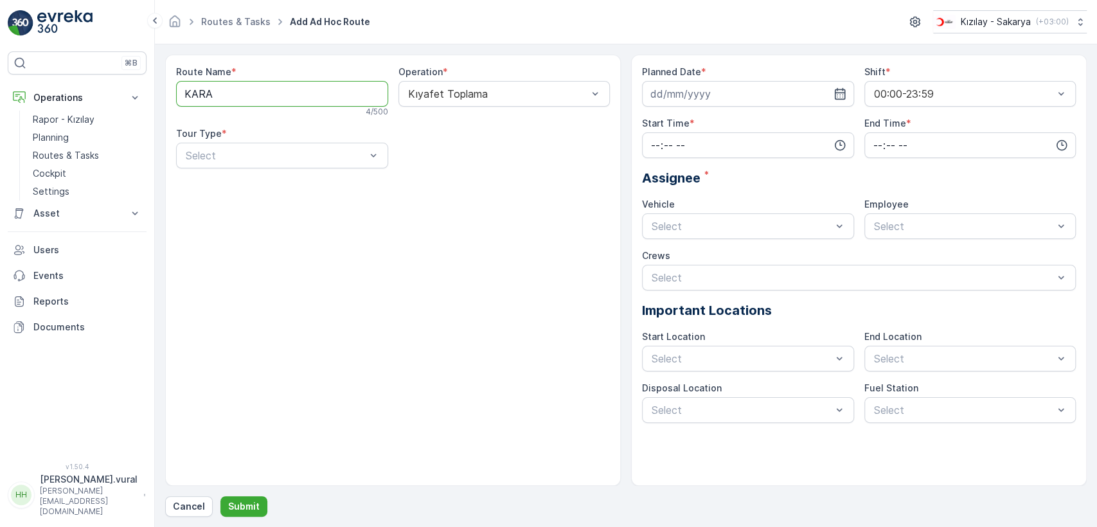
click at [305, 172] on div "Route Name * KARA 4 / 500 Operation * Kıyafet Toplama Tour Type * Select" at bounding box center [393, 122] width 434 height 113
click at [267, 94] on Name "KARA" at bounding box center [282, 94] width 212 height 26
type Name "KARAMAN"
click at [250, 177] on div "Static" at bounding box center [282, 187] width 212 height 22
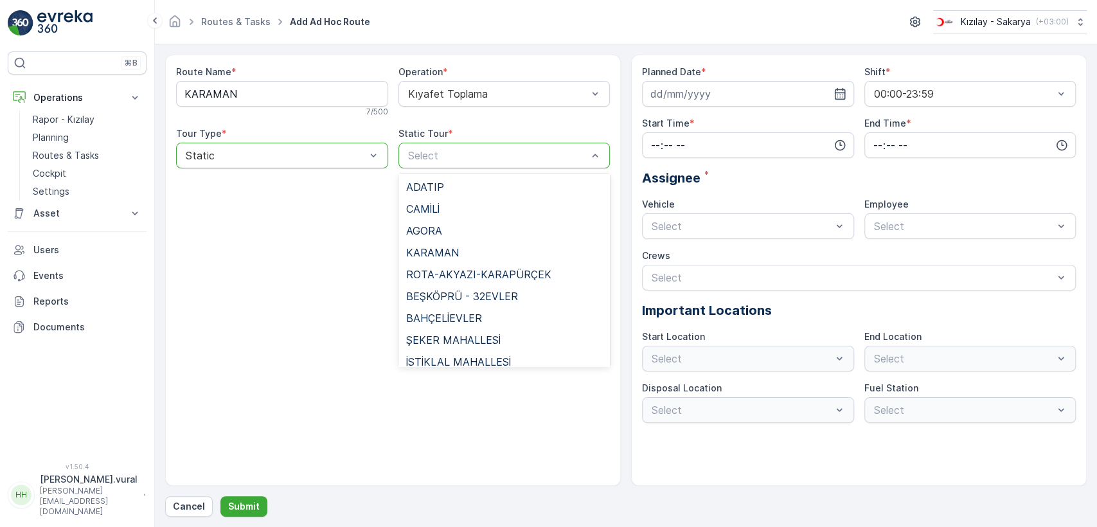
scroll to position [783, 0]
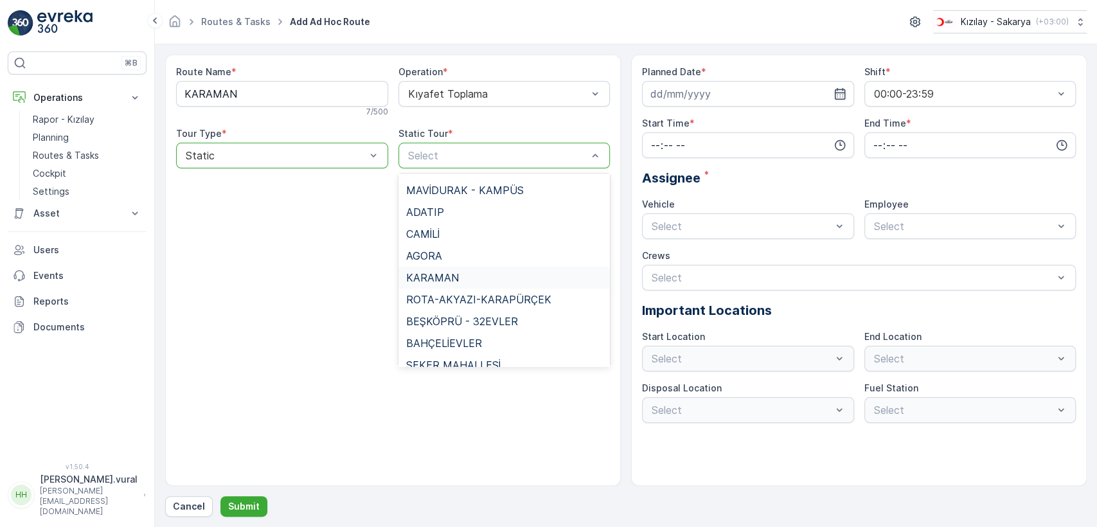
drag, startPoint x: 463, startPoint y: 276, endPoint x: 468, endPoint y: 269, distance: 8.4
click at [463, 276] on div "KARAMAN" at bounding box center [504, 278] width 197 height 12
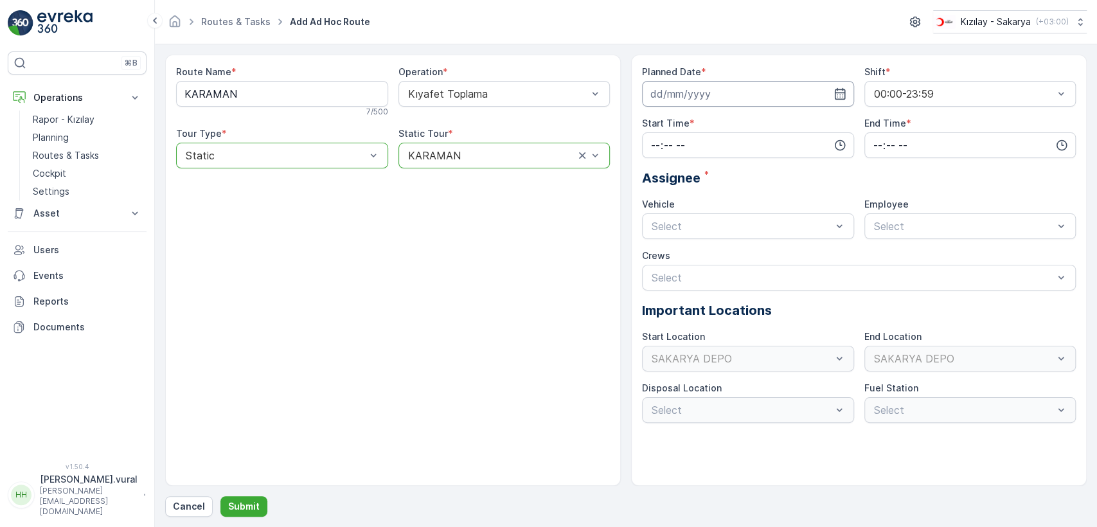
click at [719, 88] on input at bounding box center [748, 94] width 212 height 26
click at [730, 252] on div "24" at bounding box center [733, 252] width 21 height 21
type input "[DATE]"
click at [689, 143] on input "time" at bounding box center [748, 145] width 212 height 26
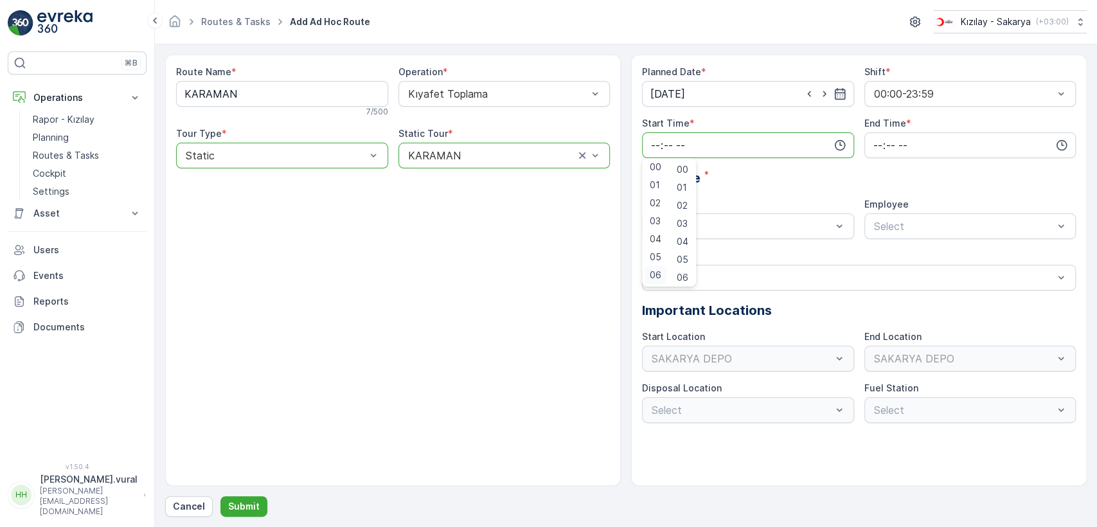
click at [658, 270] on span "06" at bounding box center [655, 275] width 12 height 13
type input "06:00"
click at [888, 155] on input "time" at bounding box center [970, 145] width 212 height 26
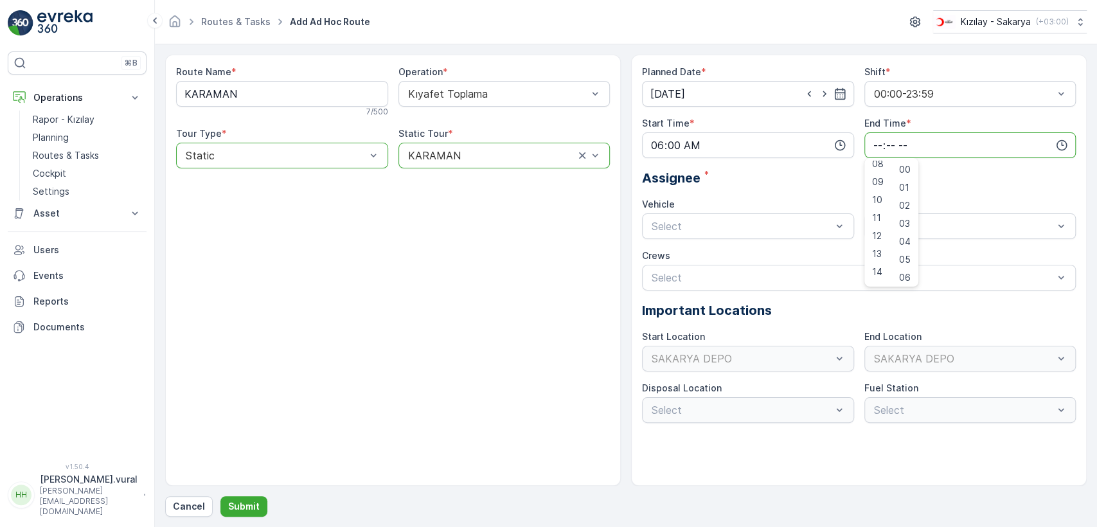
scroll to position [308, 0]
drag, startPoint x: 879, startPoint y: 276, endPoint x: 852, endPoint y: 267, distance: 29.3
click at [879, 276] on span "23" at bounding box center [877, 275] width 10 height 13
type input "23:00"
click at [658, 213] on div "Select" at bounding box center [748, 226] width 212 height 26
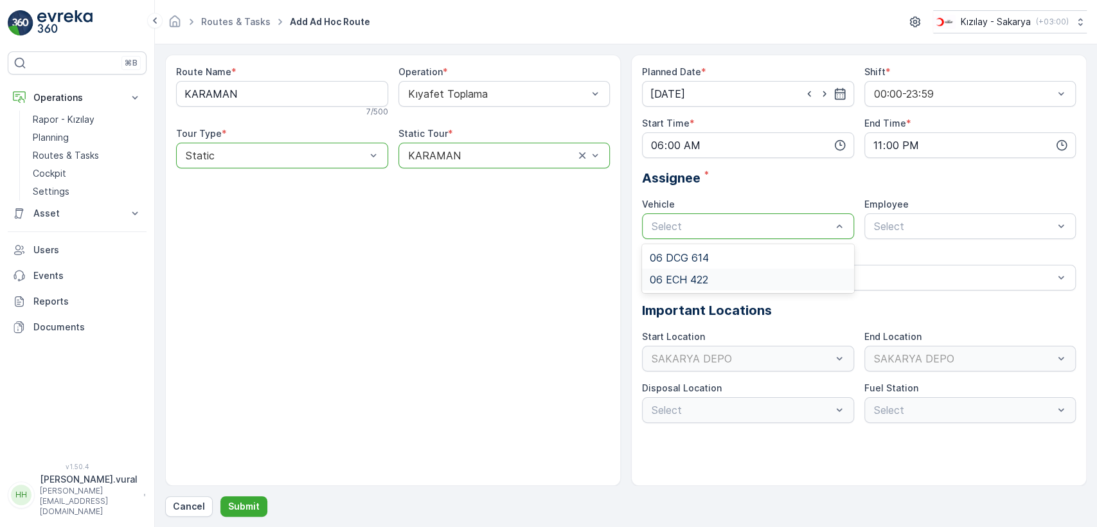
drag, startPoint x: 706, startPoint y: 260, endPoint x: 706, endPoint y: 276, distance: 16.7
click at [706, 276] on div "06 DCG 614 06 ECH 422" at bounding box center [748, 268] width 212 height 49
click at [705, 276] on span "06 ECH 422" at bounding box center [678, 280] width 58 height 12
drag, startPoint x: 900, startPoint y: 258, endPoint x: 882, endPoint y: 264, distance: 19.1
click at [899, 258] on span "06ECH422" at bounding box center [898, 258] width 52 height 12
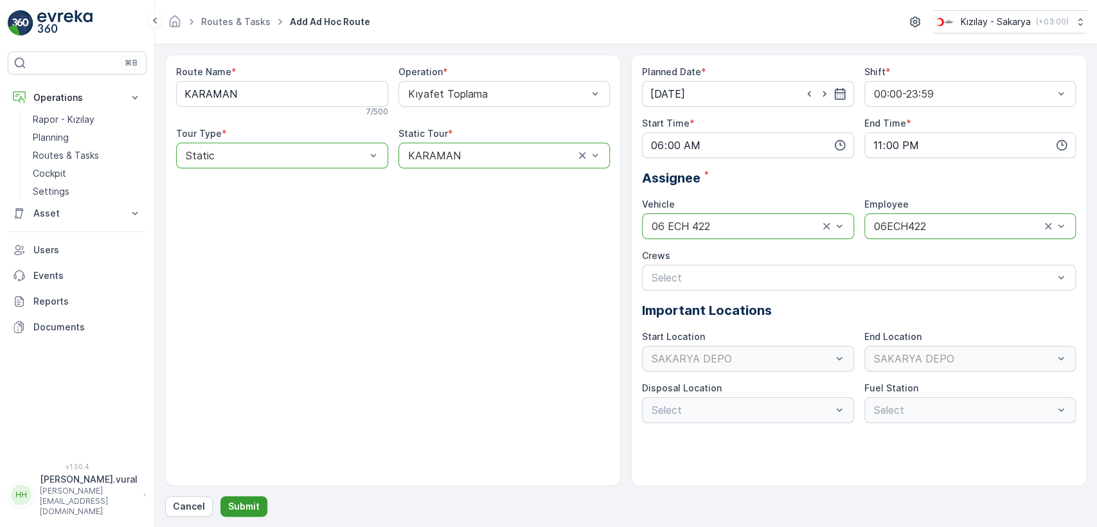
click at [236, 508] on p "Submit" at bounding box center [243, 506] width 31 height 13
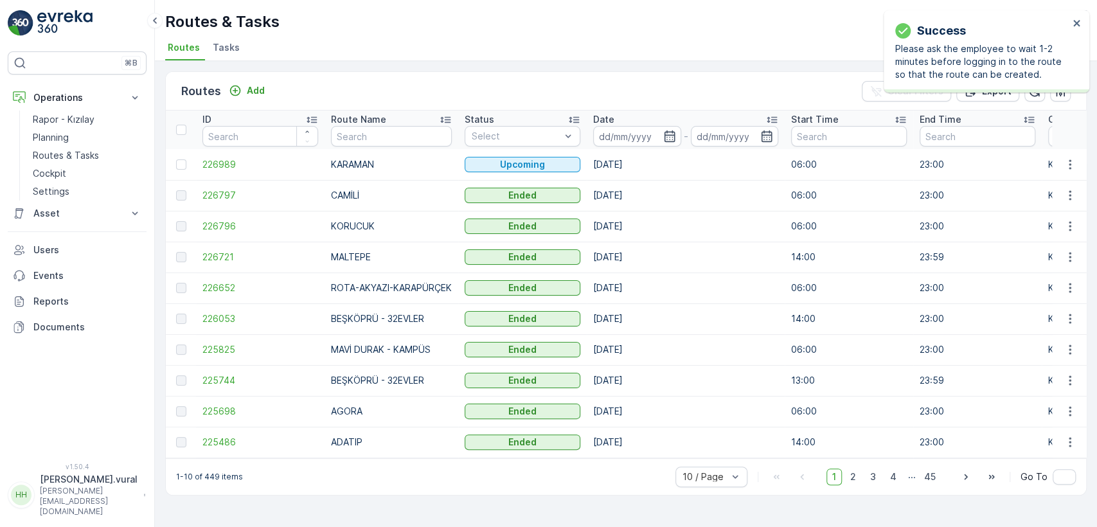
click at [252, 99] on div "Routes Add" at bounding box center [225, 91] width 89 height 18
click at [252, 92] on p "Add" at bounding box center [256, 90] width 18 height 13
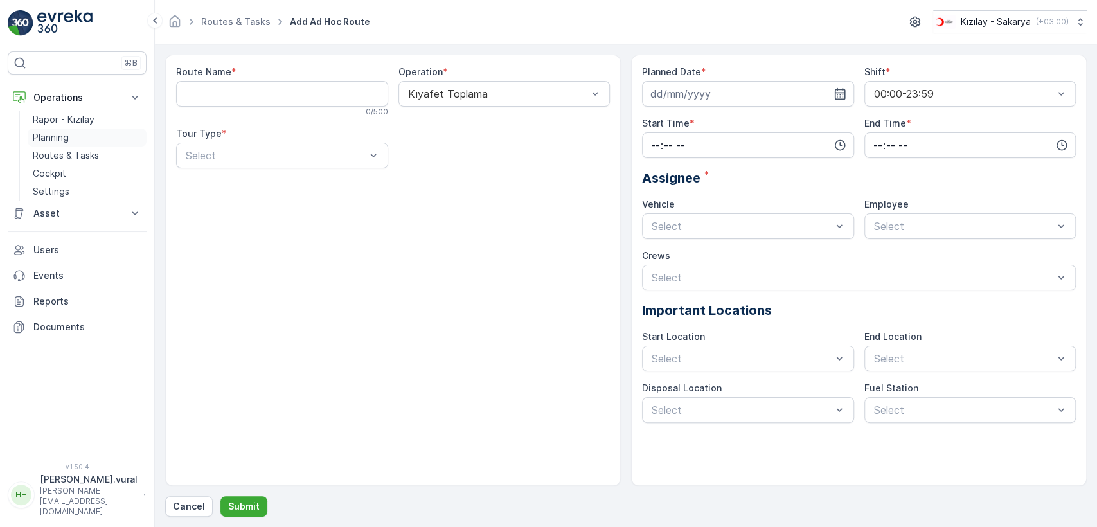
click at [80, 142] on link "Planning" at bounding box center [87, 137] width 119 height 18
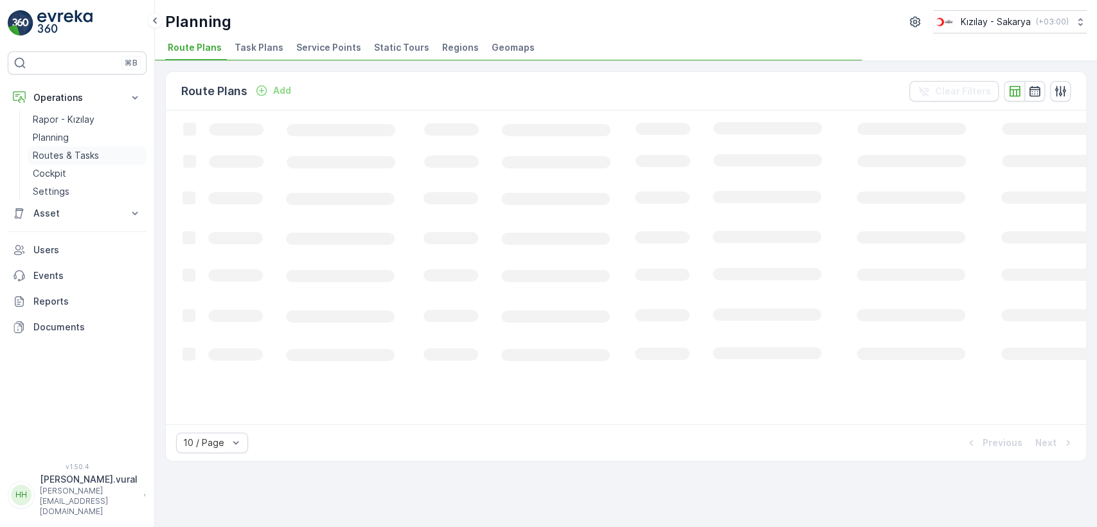
click at [81, 160] on p "Routes & Tasks" at bounding box center [66, 155] width 66 height 13
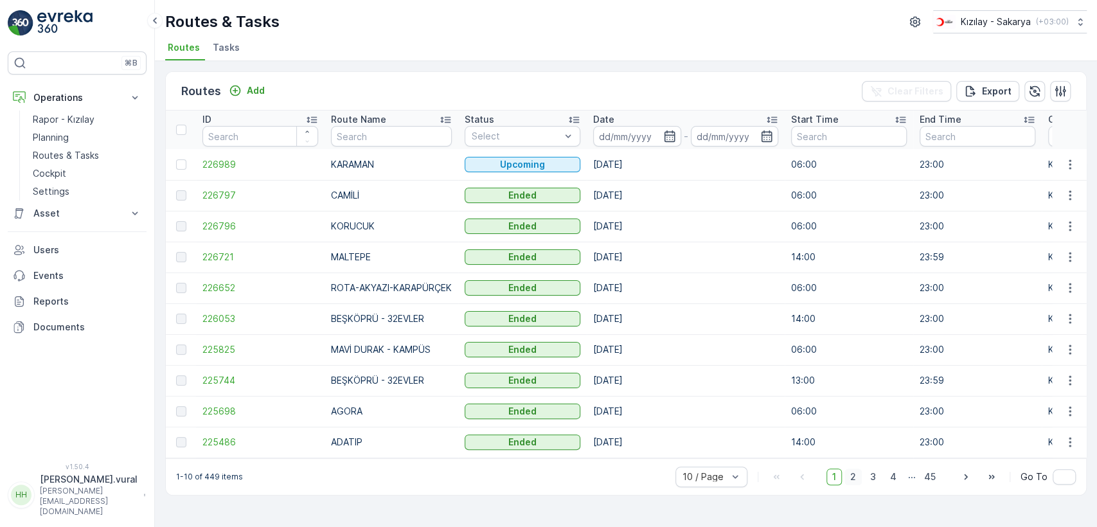
click at [861, 479] on span "2" at bounding box center [852, 476] width 17 height 17
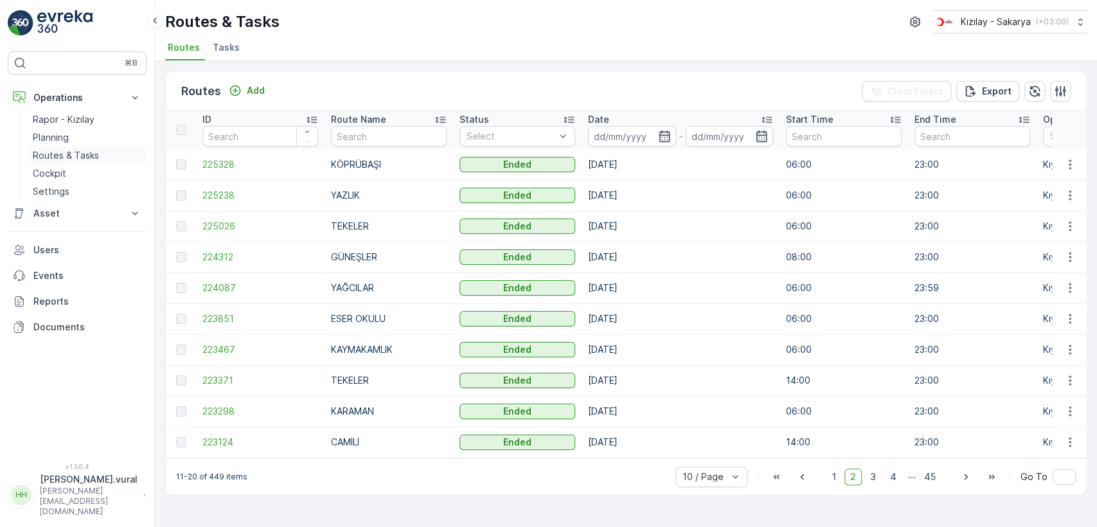
click at [98, 152] on link "Routes & Tasks" at bounding box center [87, 155] width 119 height 18
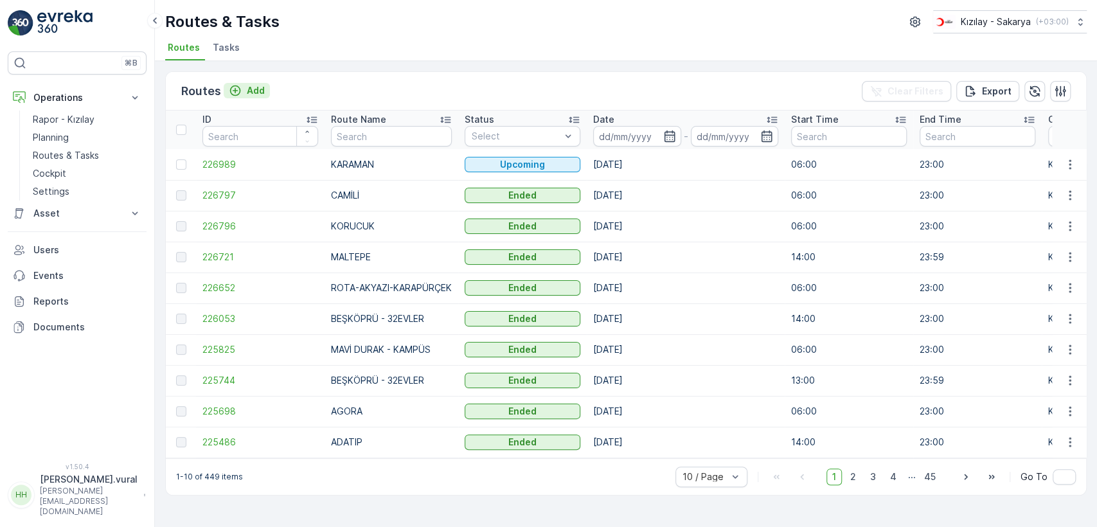
click at [254, 96] on button "Add" at bounding box center [247, 90] width 46 height 15
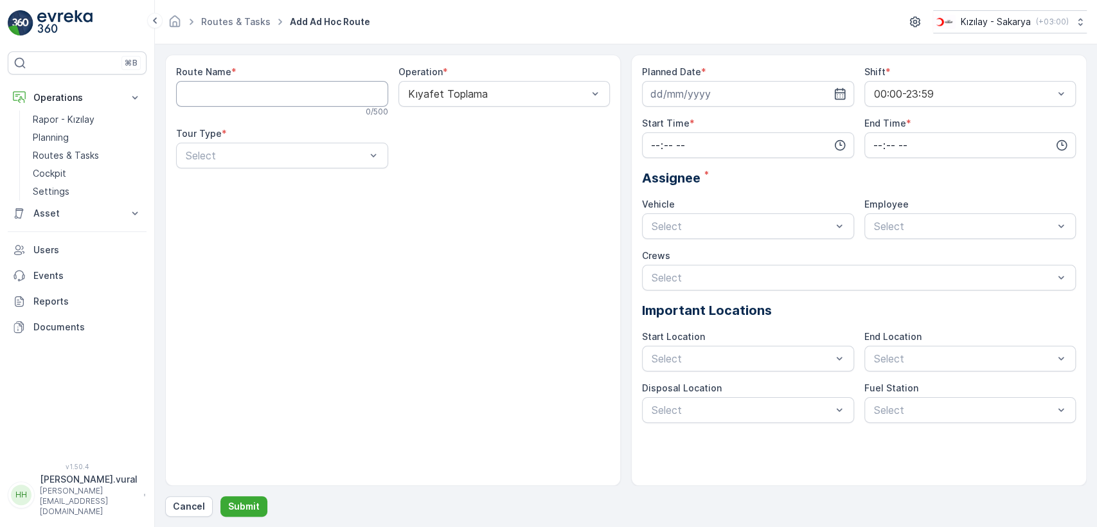
click at [254, 96] on Name "Route Name" at bounding box center [282, 94] width 212 height 26
type Name "ŞEKER MAHALLESİ"
click at [242, 184] on div "Static" at bounding box center [282, 187] width 197 height 12
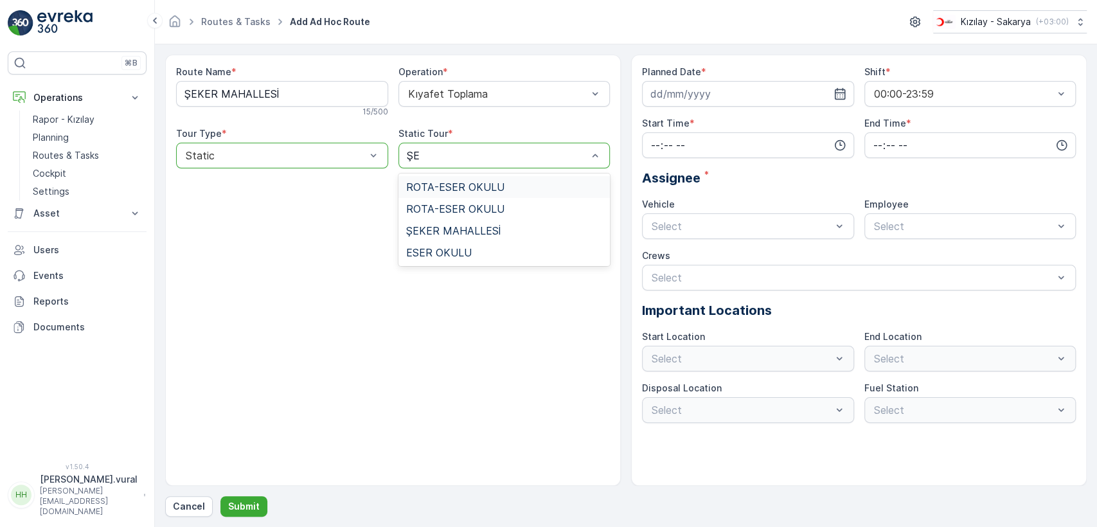
type input "ŞEK"
click at [482, 190] on span "ŞEKER MAHALLESİ" at bounding box center [453, 187] width 94 height 12
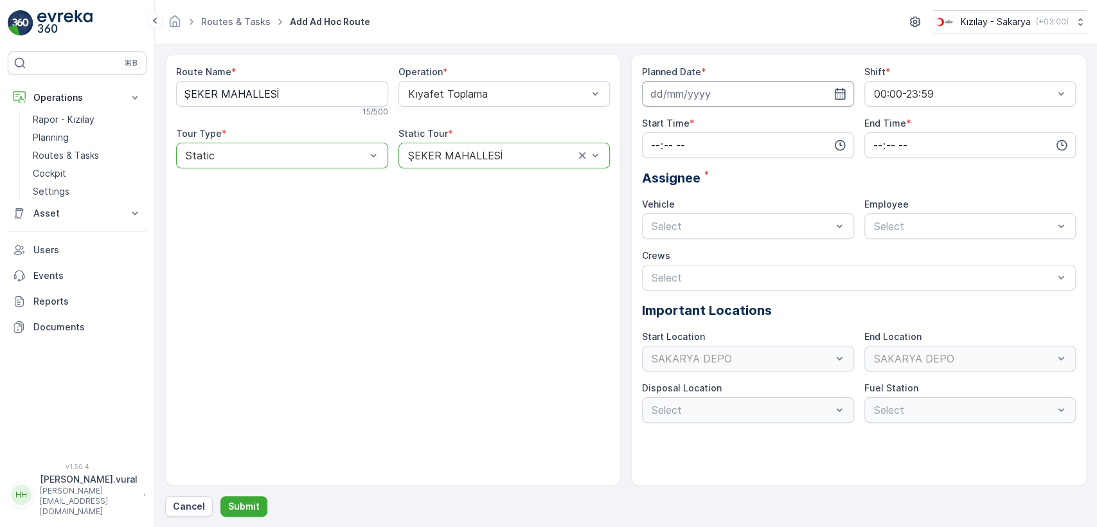
click at [682, 94] on input at bounding box center [748, 94] width 212 height 26
click at [740, 248] on div "24" at bounding box center [733, 252] width 21 height 21
type input "[DATE]"
click at [694, 154] on input "time" at bounding box center [748, 145] width 212 height 26
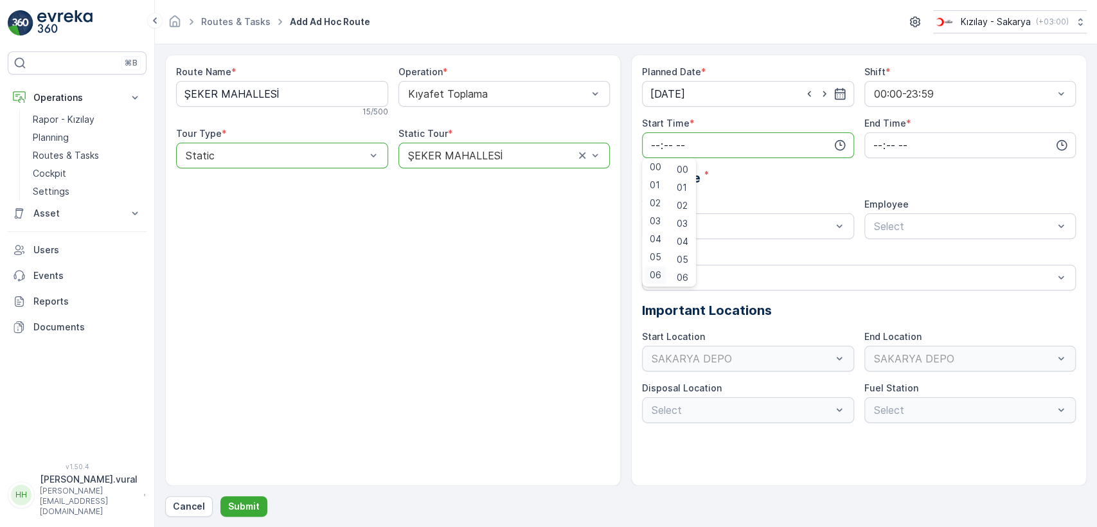
click at [655, 278] on span "06" at bounding box center [655, 275] width 12 height 13
type input "06:00"
click at [920, 152] on input "time" at bounding box center [970, 145] width 212 height 26
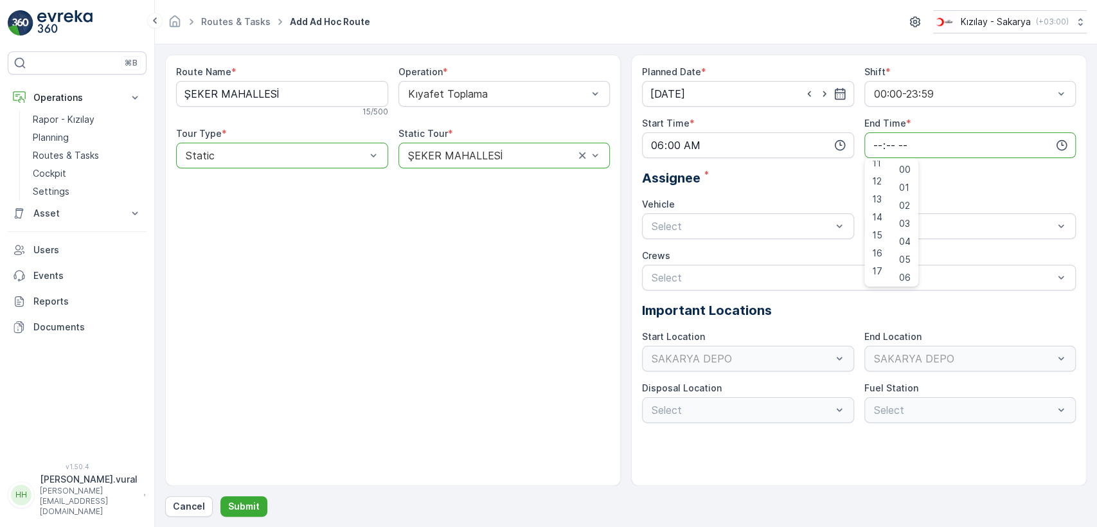
scroll to position [308, 0]
click at [877, 272] on span "23" at bounding box center [877, 275] width 10 height 13
type input "23:00"
click at [693, 285] on div "06 ECH 422 Busy" at bounding box center [748, 280] width 212 height 22
click at [928, 236] on div "Select" at bounding box center [970, 226] width 212 height 26
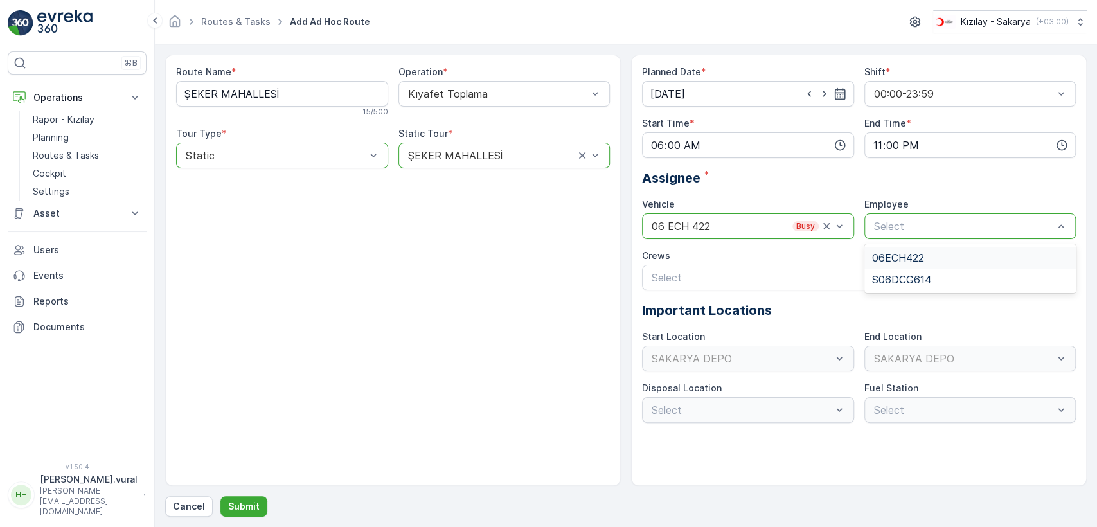
click at [912, 262] on span "06ECH422" at bounding box center [898, 258] width 52 height 12
click at [240, 502] on p "Submit" at bounding box center [243, 506] width 31 height 13
